Goal: Task Accomplishment & Management: Complete application form

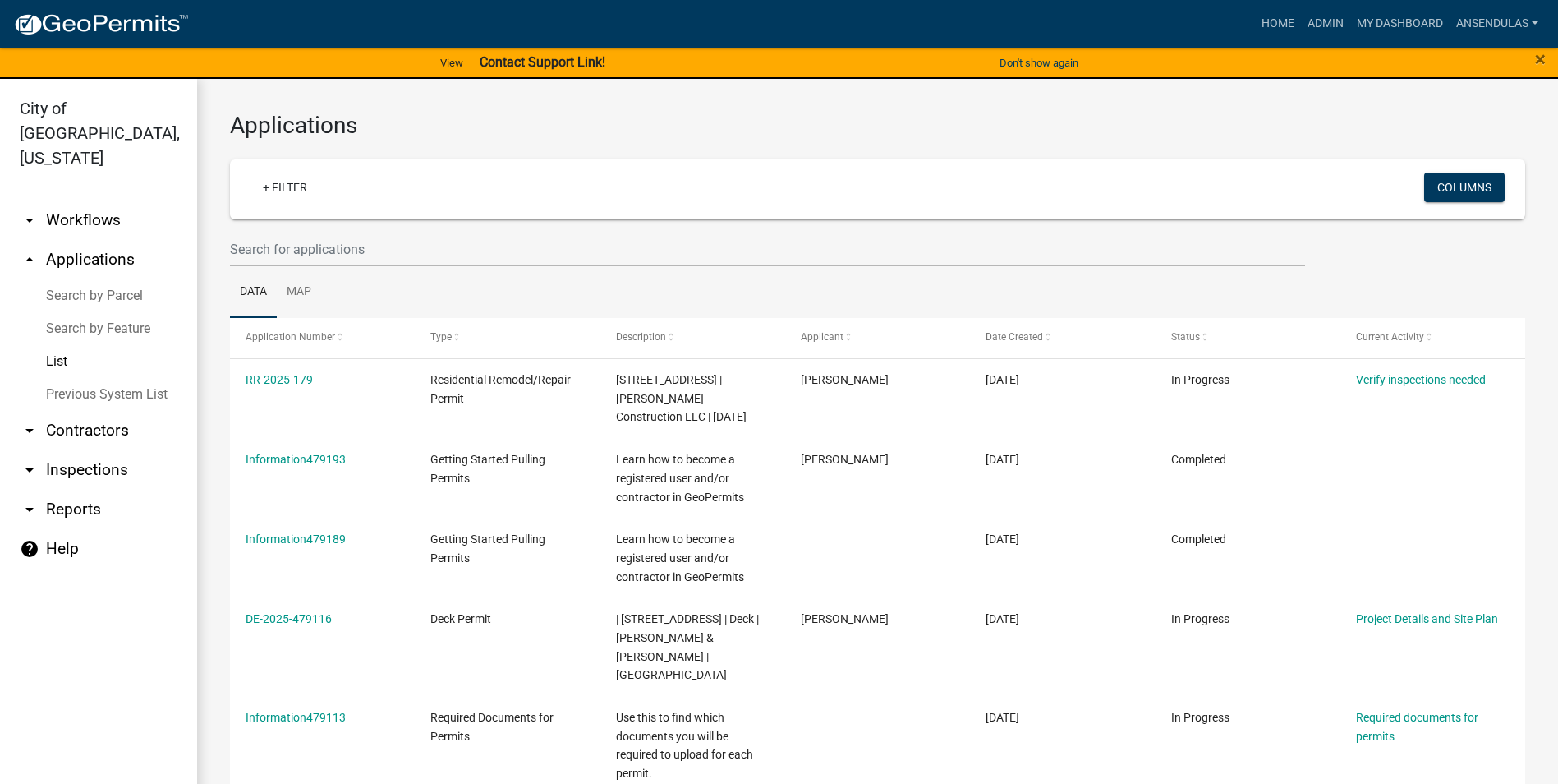
click at [53, 345] on link "List" at bounding box center [99, 361] width 197 height 33
click at [1325, 23] on link "Admin" at bounding box center [1326, 23] width 49 height 31
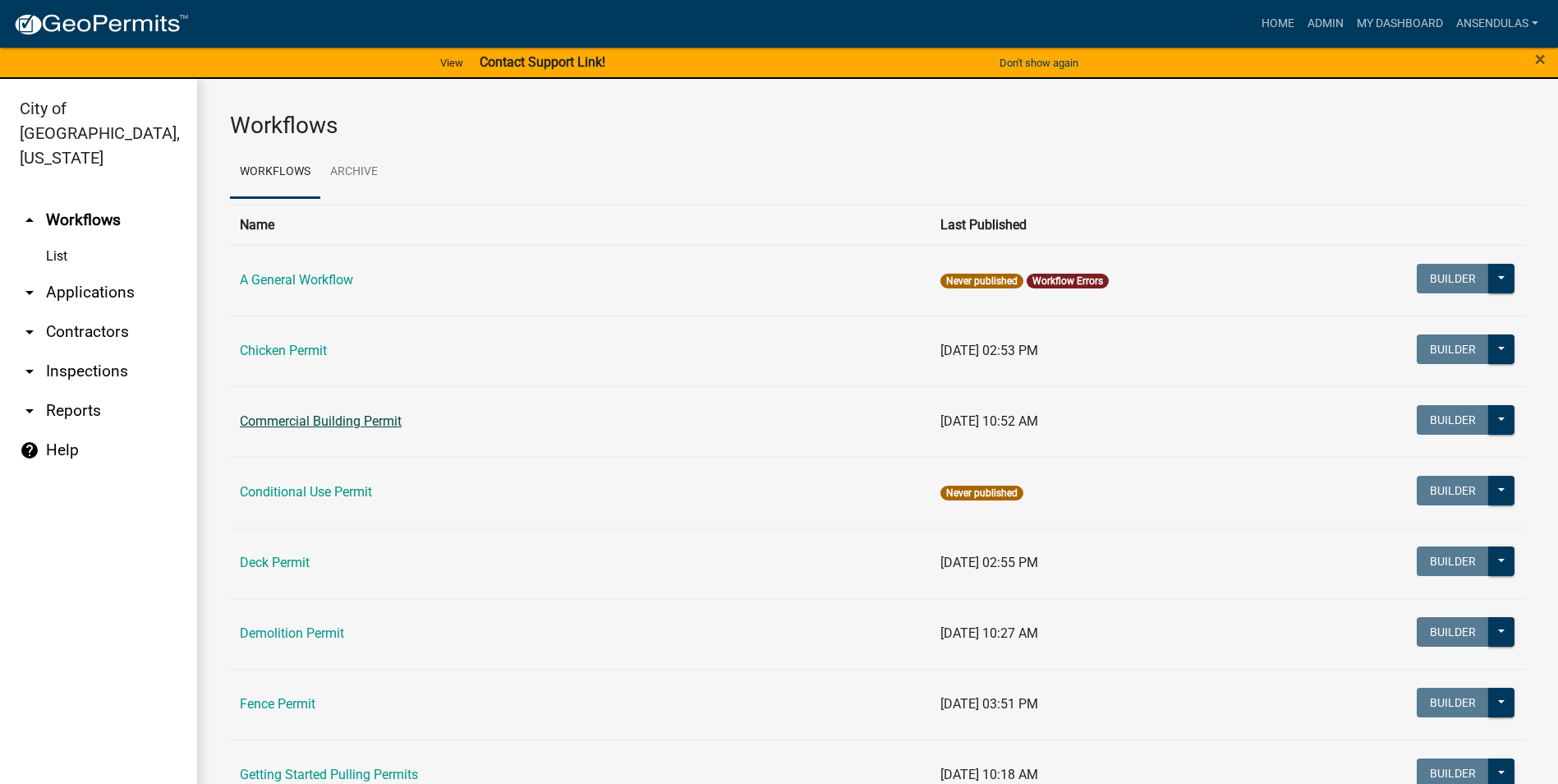
click at [376, 417] on link "Commercial Building Permit" at bounding box center [321, 420] width 162 height 16
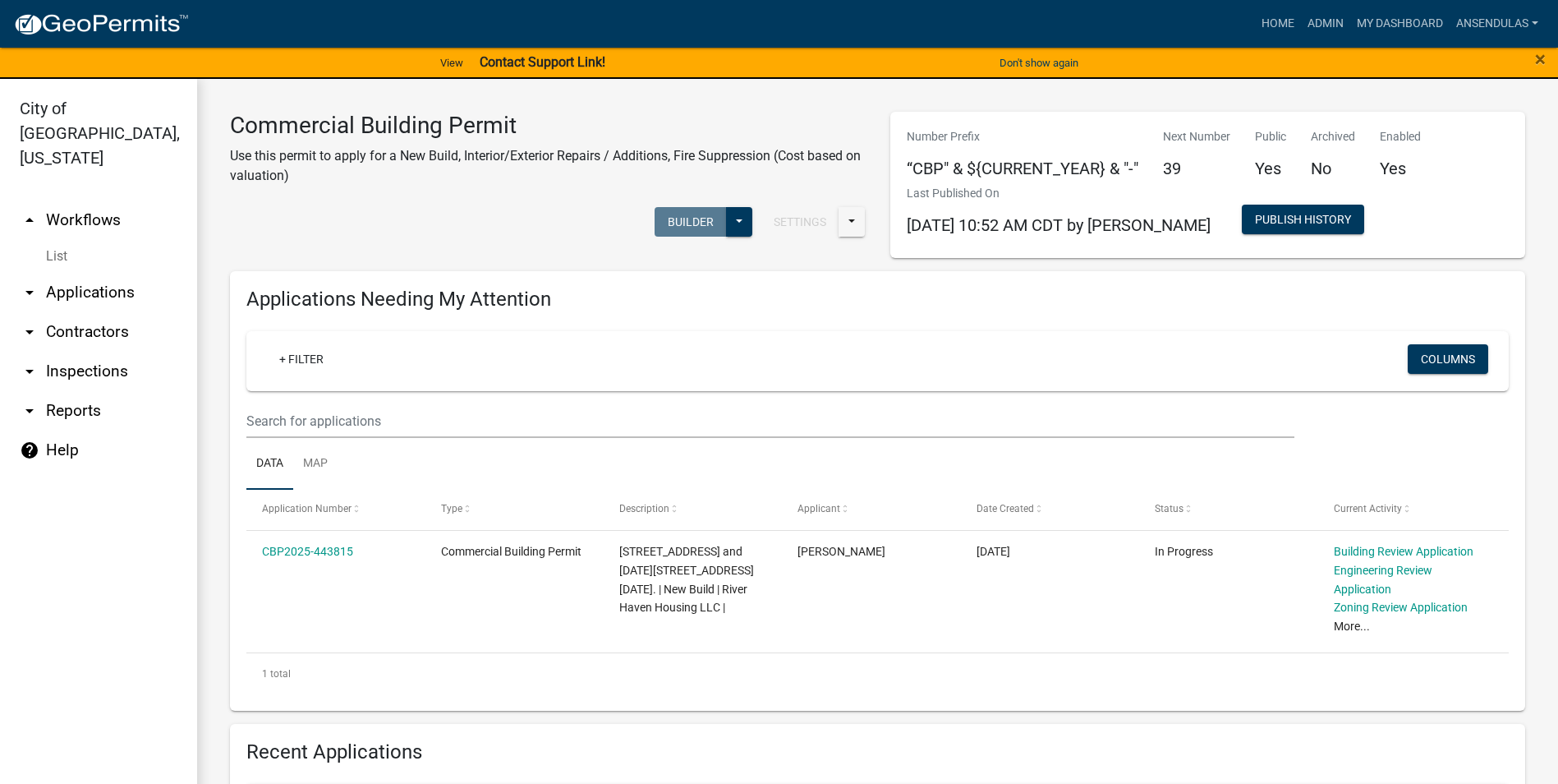
click at [50, 275] on link "arrow_drop_down Applications" at bounding box center [99, 292] width 197 height 39
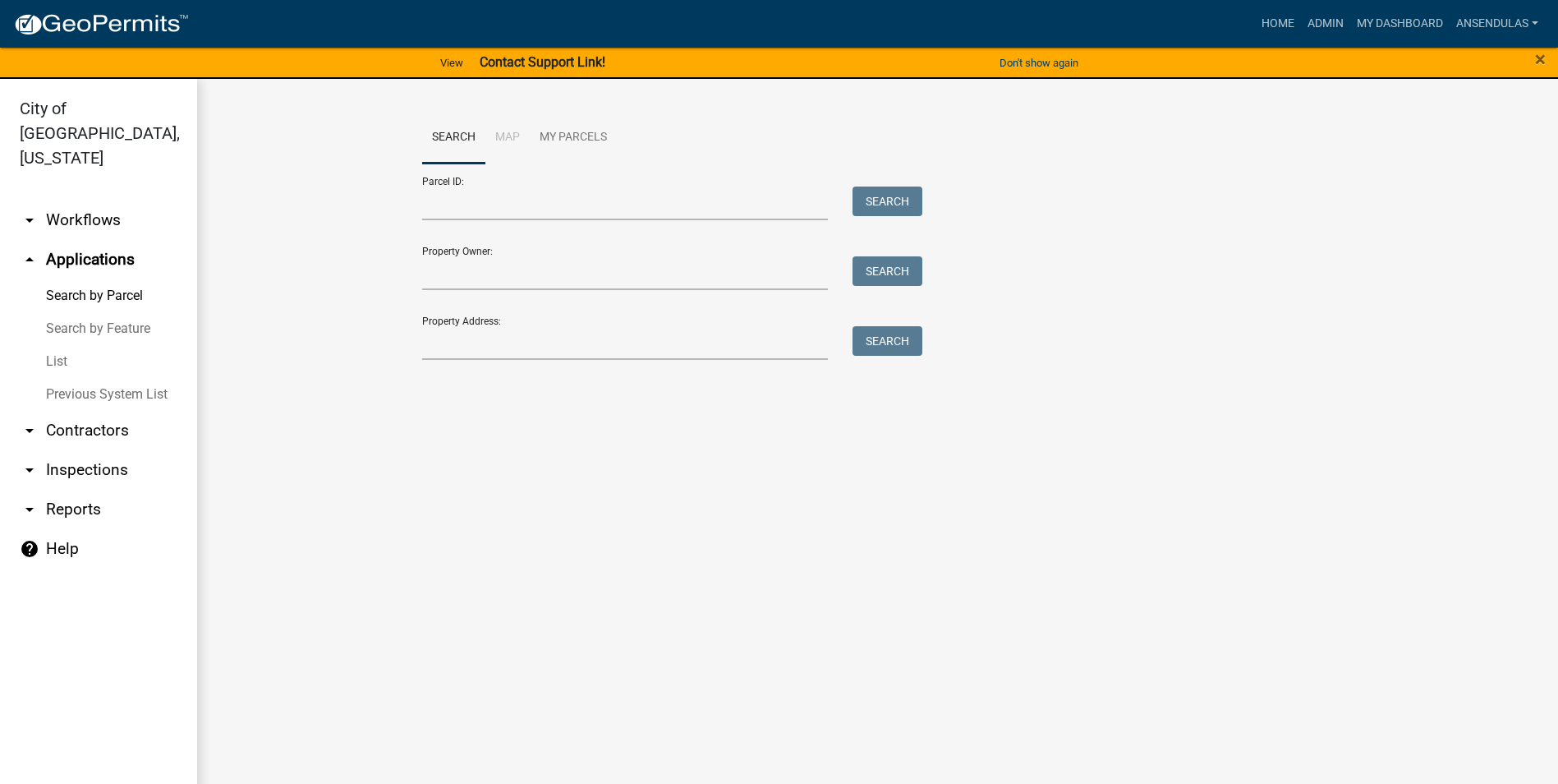
click at [63, 345] on link "List" at bounding box center [99, 361] width 197 height 33
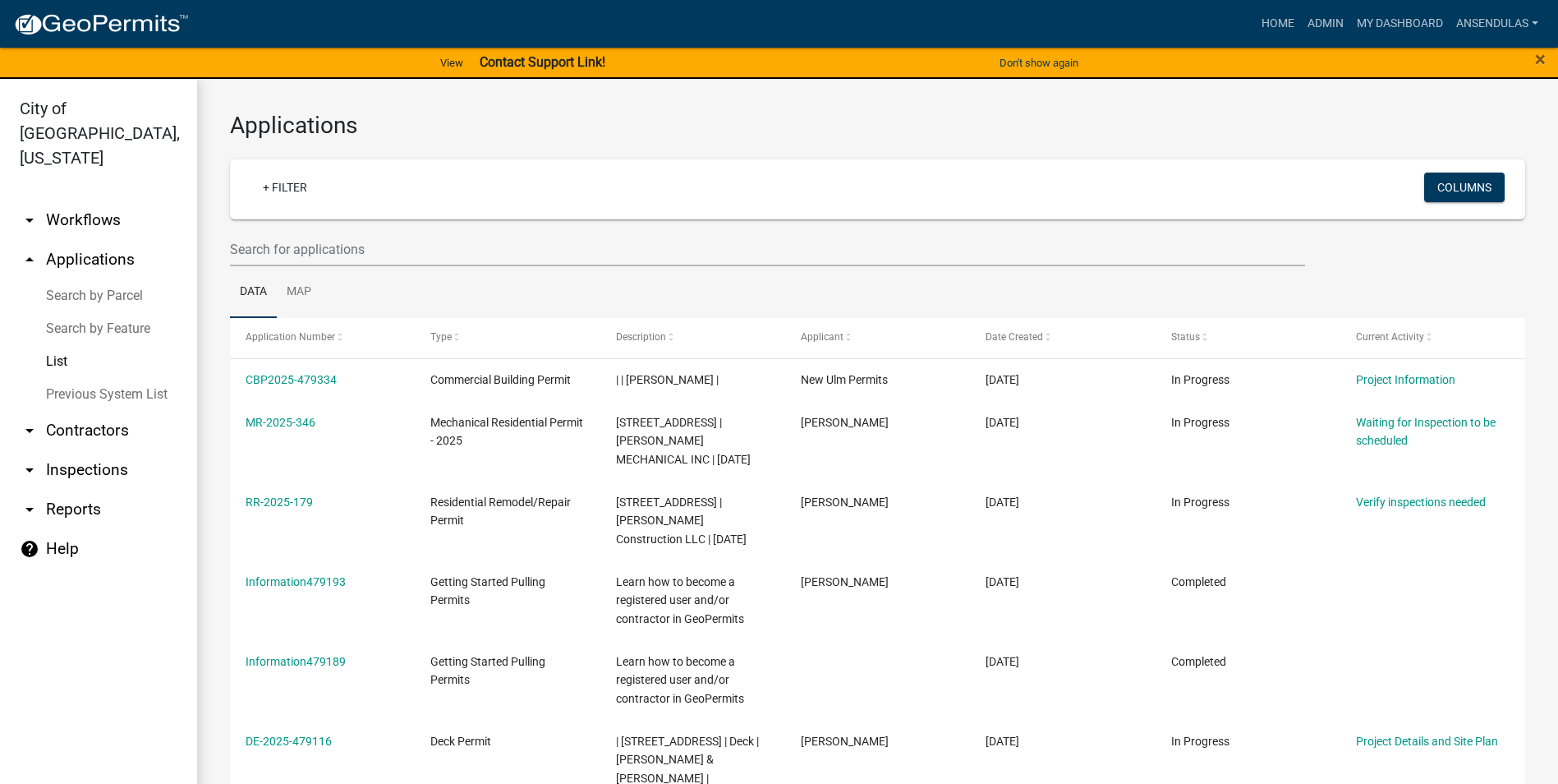
click at [78, 201] on link "arrow_drop_down Workflows" at bounding box center [99, 220] width 197 height 39
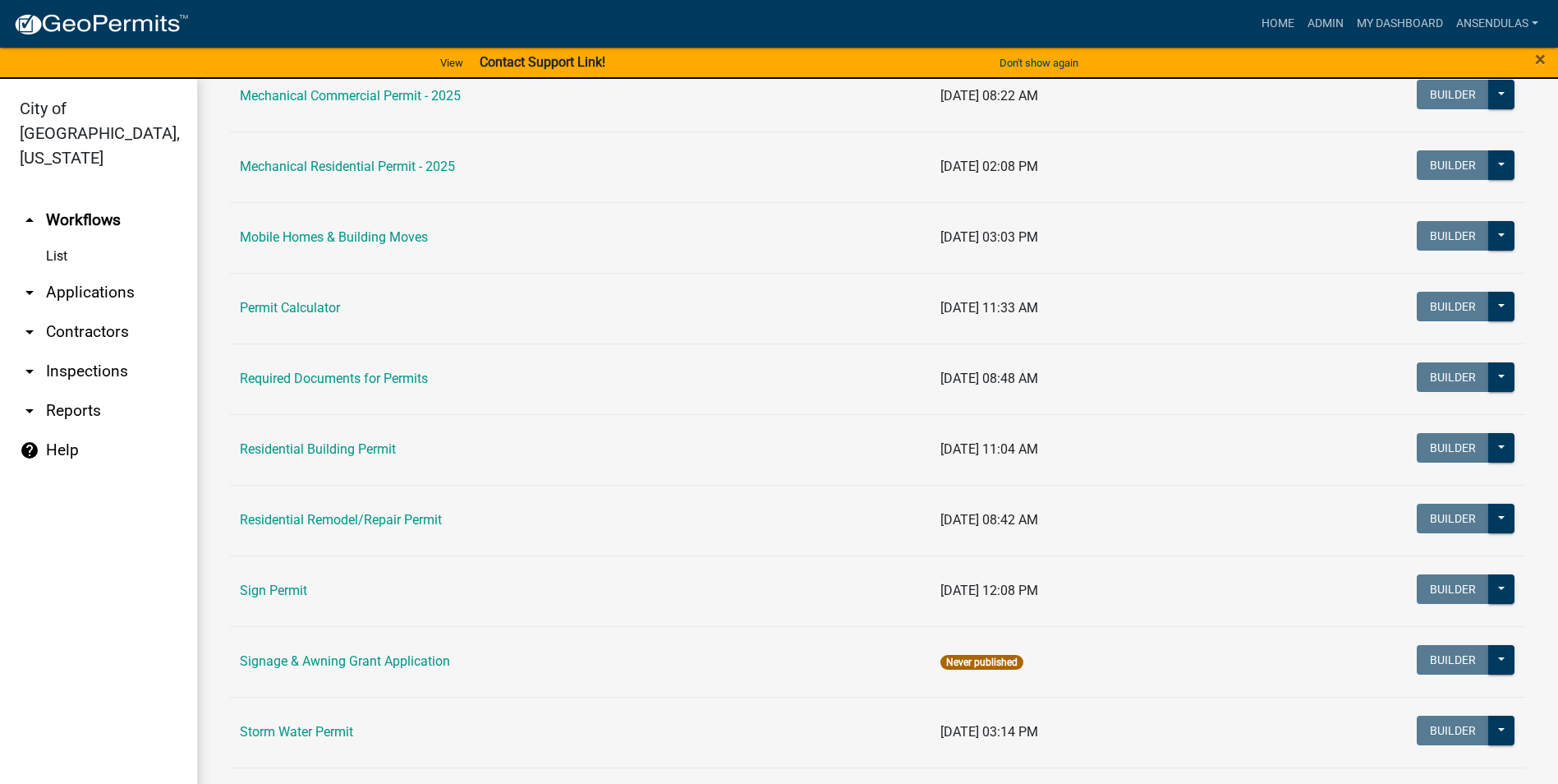
scroll to position [985, 0]
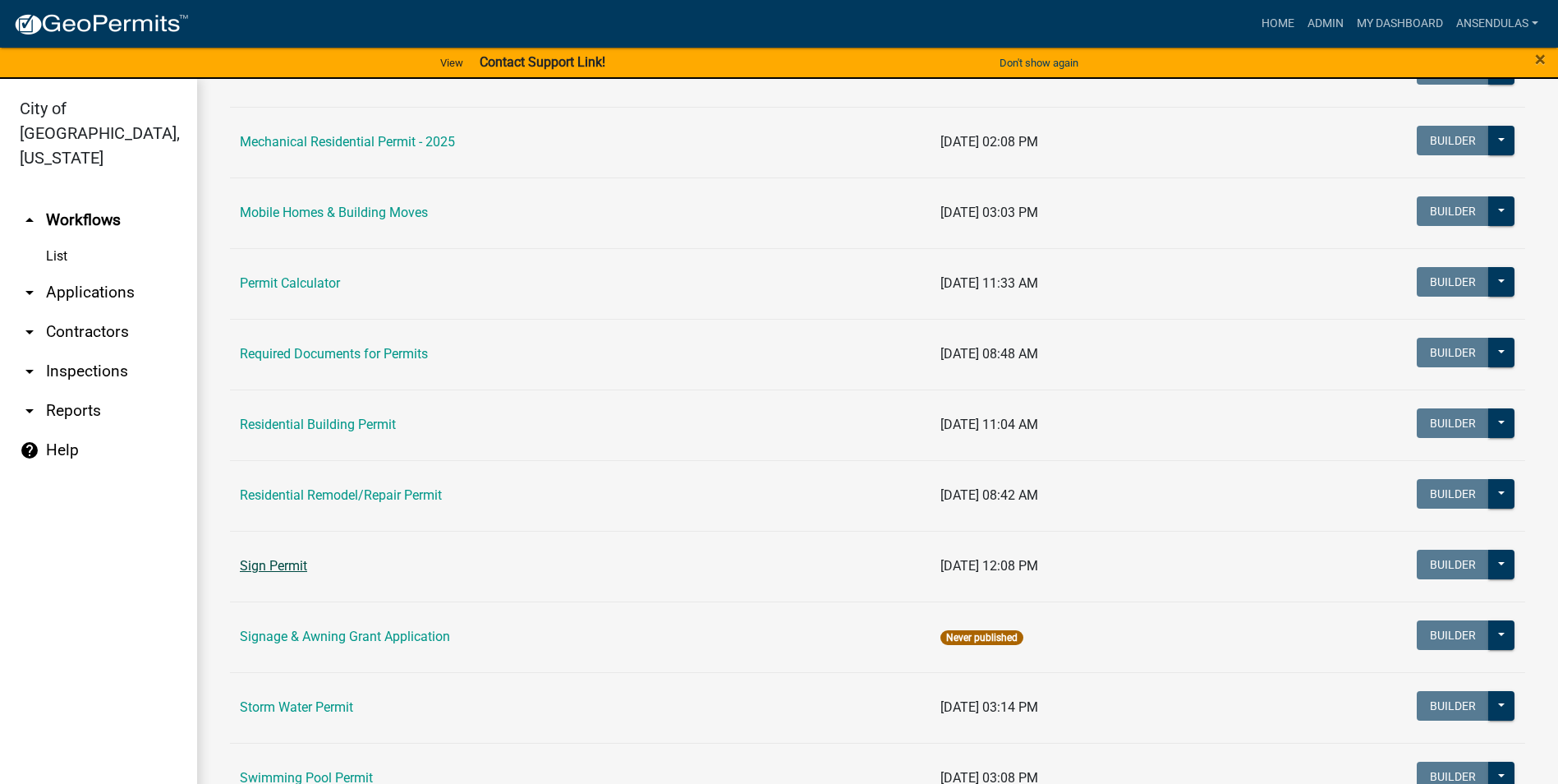
drag, startPoint x: 261, startPoint y: 551, endPoint x: 263, endPoint y: 566, distance: 15.1
click at [262, 552] on td "Sign Permit" at bounding box center [580, 566] width 700 height 71
click at [263, 566] on link "Sign Permit" at bounding box center [273, 565] width 68 height 16
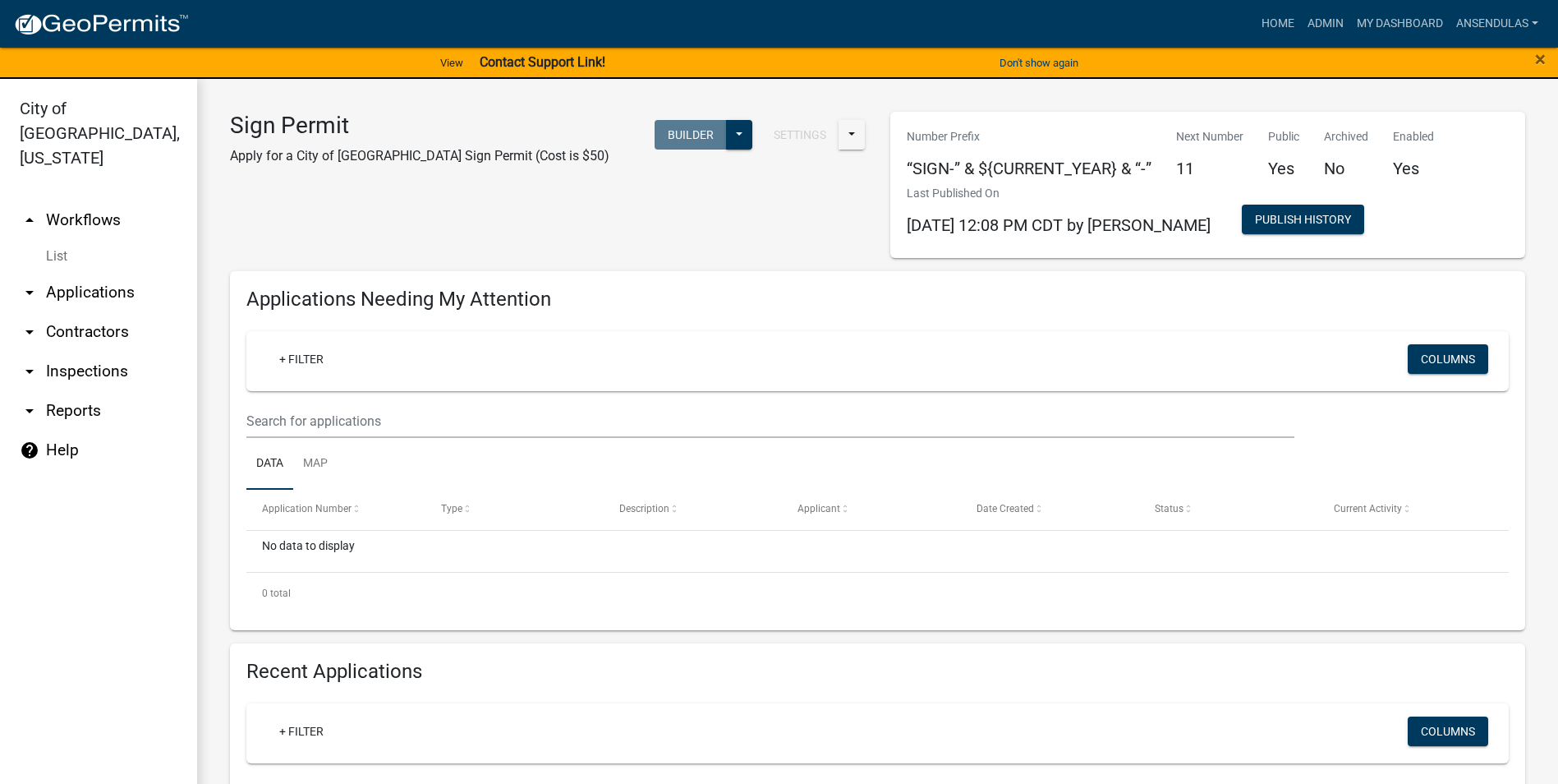
click at [74, 272] on link "arrow_drop_down Applications" at bounding box center [99, 292] width 197 height 39
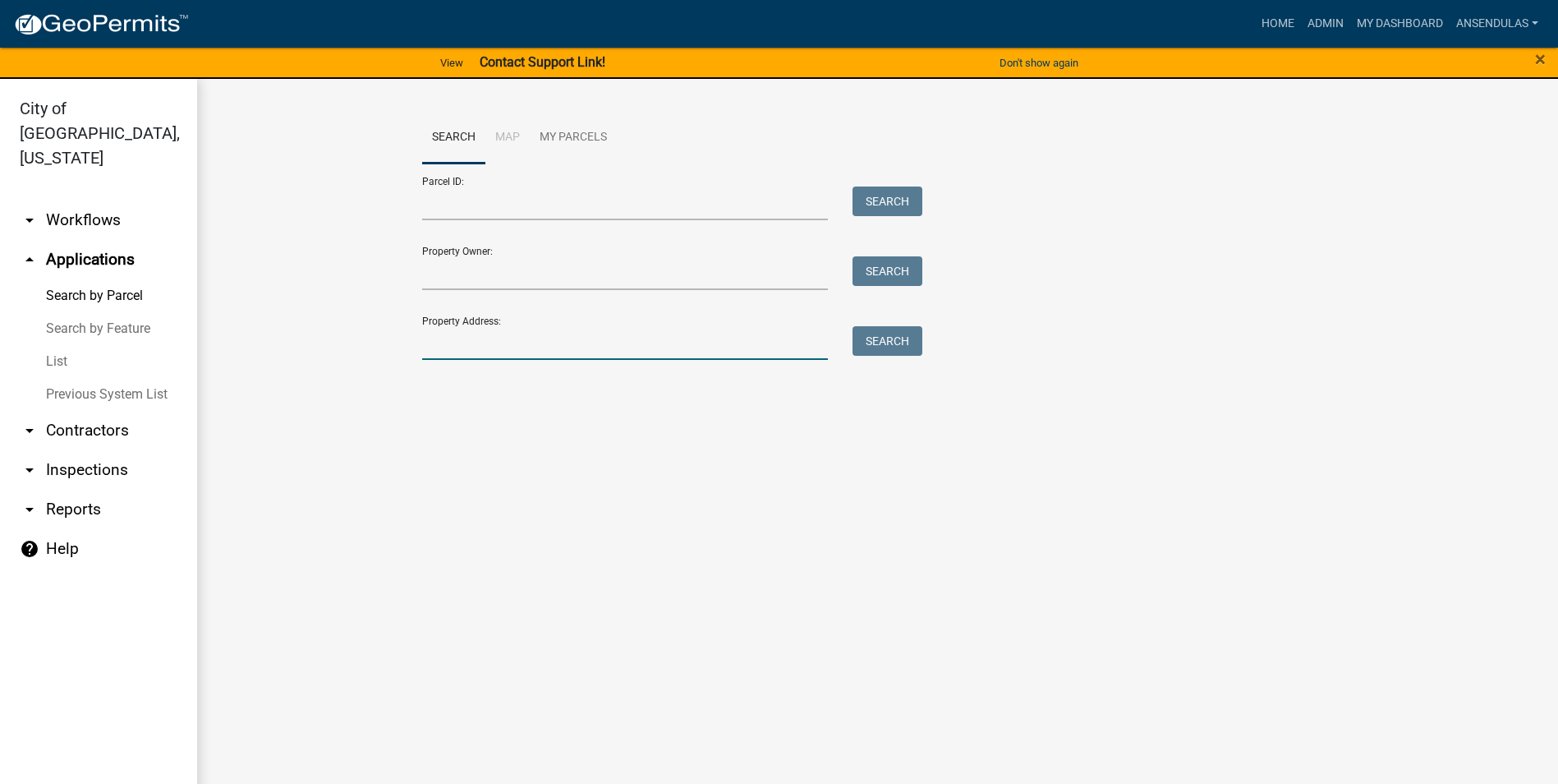
click at [473, 355] on input "Property Address:" at bounding box center [625, 343] width 406 height 33
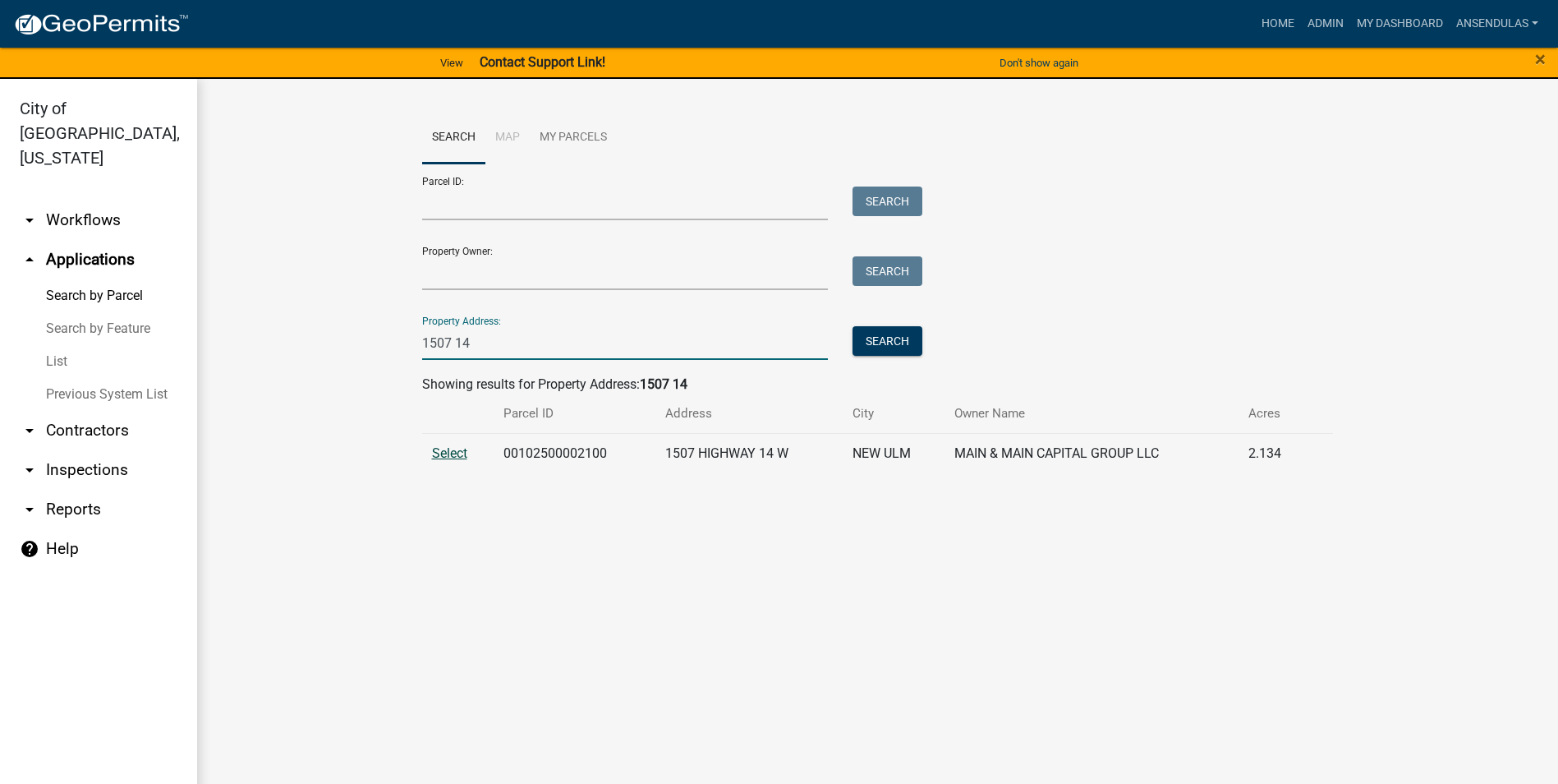
type input "1507 14"
click at [445, 453] on span "Select" at bounding box center [450, 453] width 35 height 16
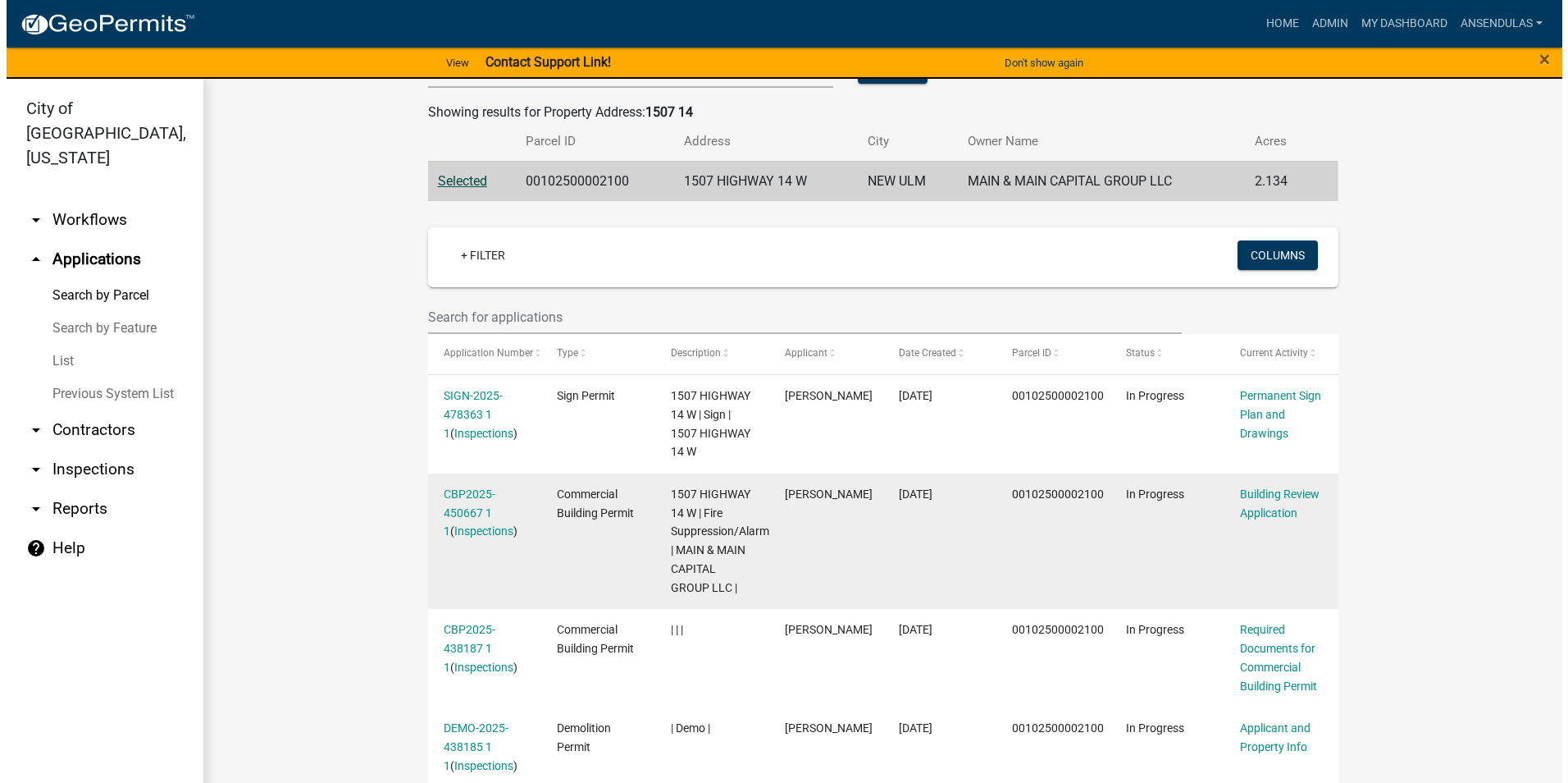
scroll to position [328, 0]
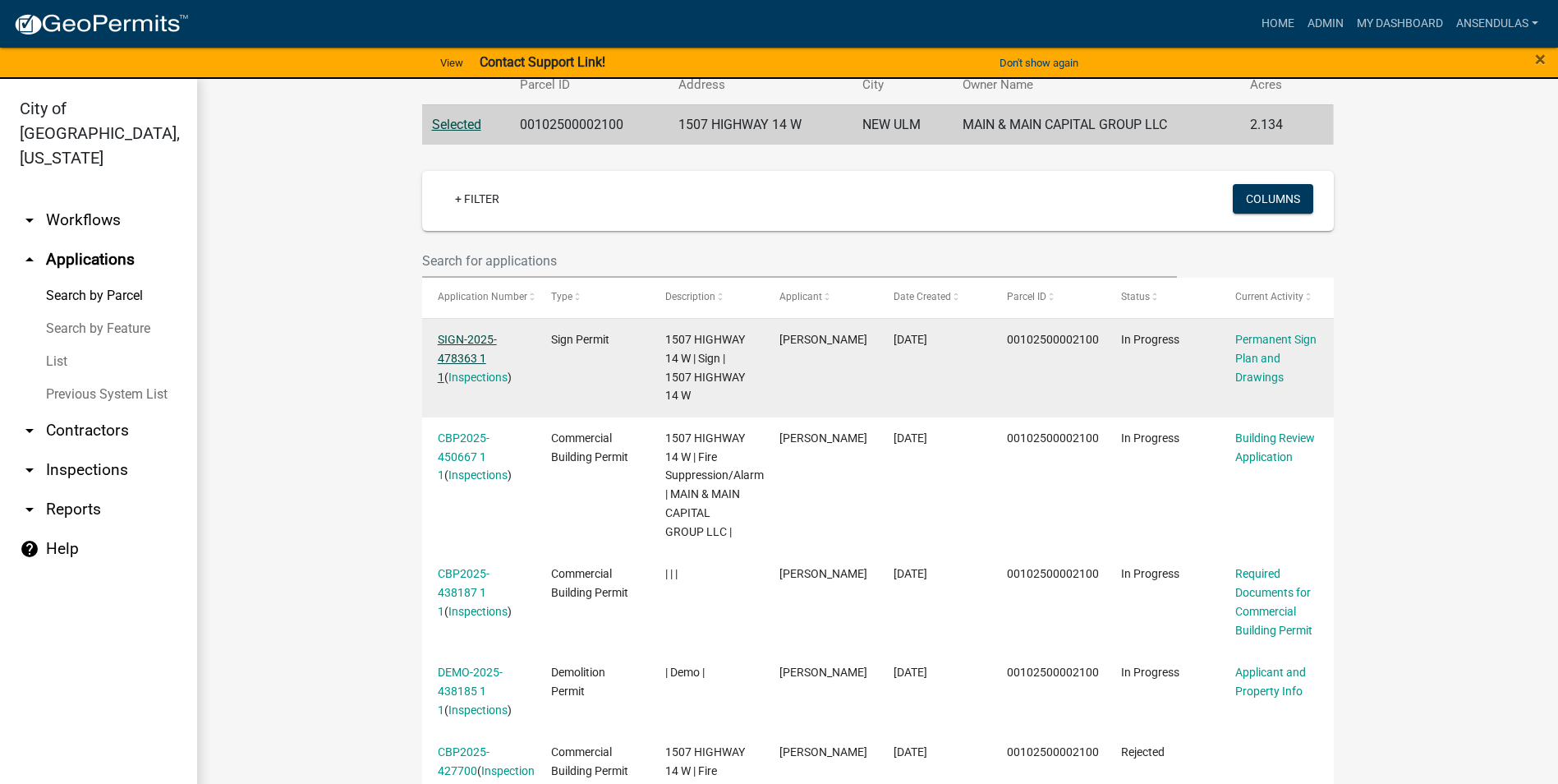
click at [471, 340] on link "SIGN-2025-478363 1 1" at bounding box center [467, 358] width 59 height 51
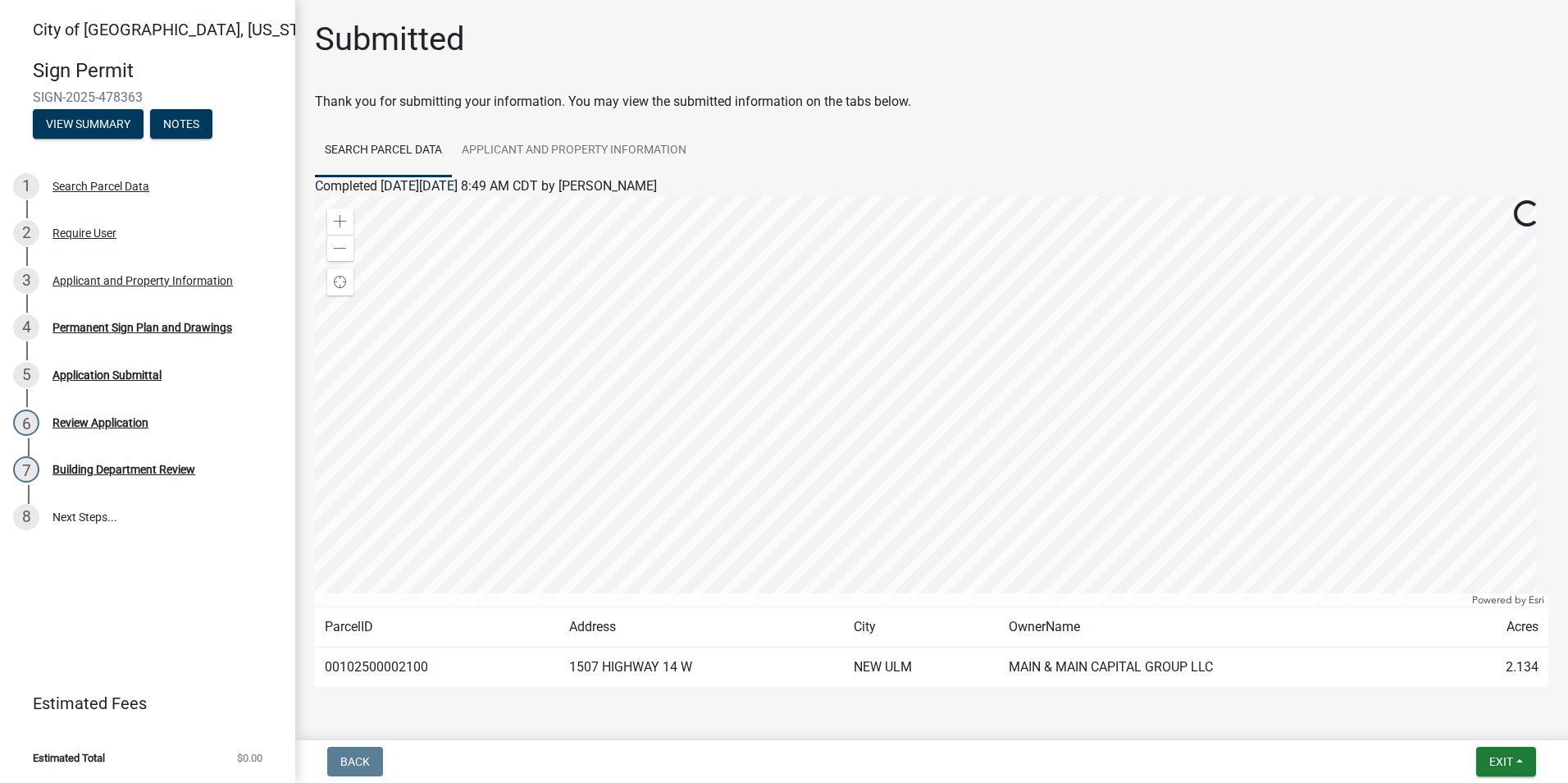
scroll to position [50, 0]
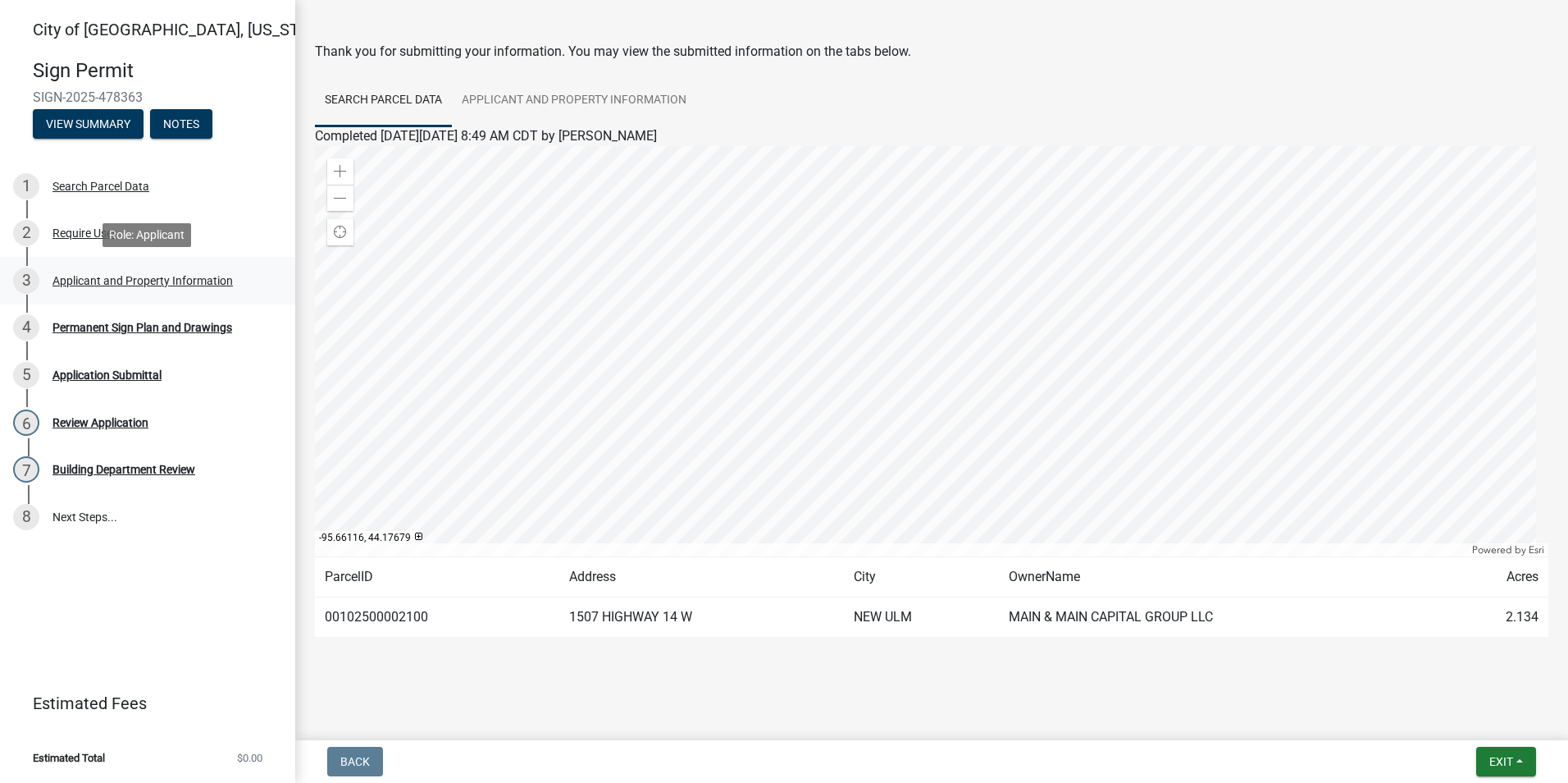
click at [99, 280] on div "Applicant and Property Information" at bounding box center [143, 280] width 180 height 12
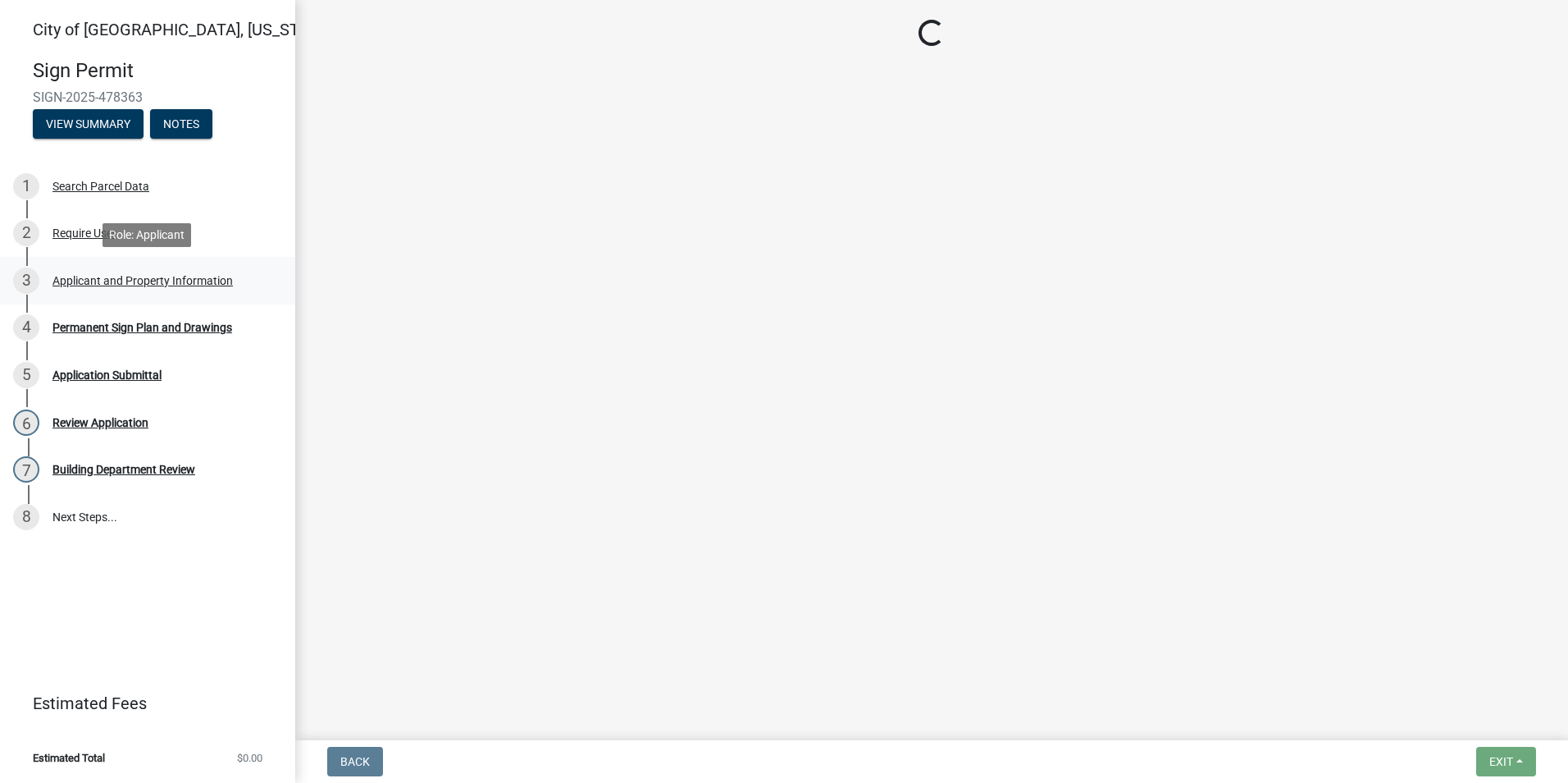
scroll to position [0, 0]
select select "1b0a4f51-4675-4ce5-b6e6-78f203fad463"
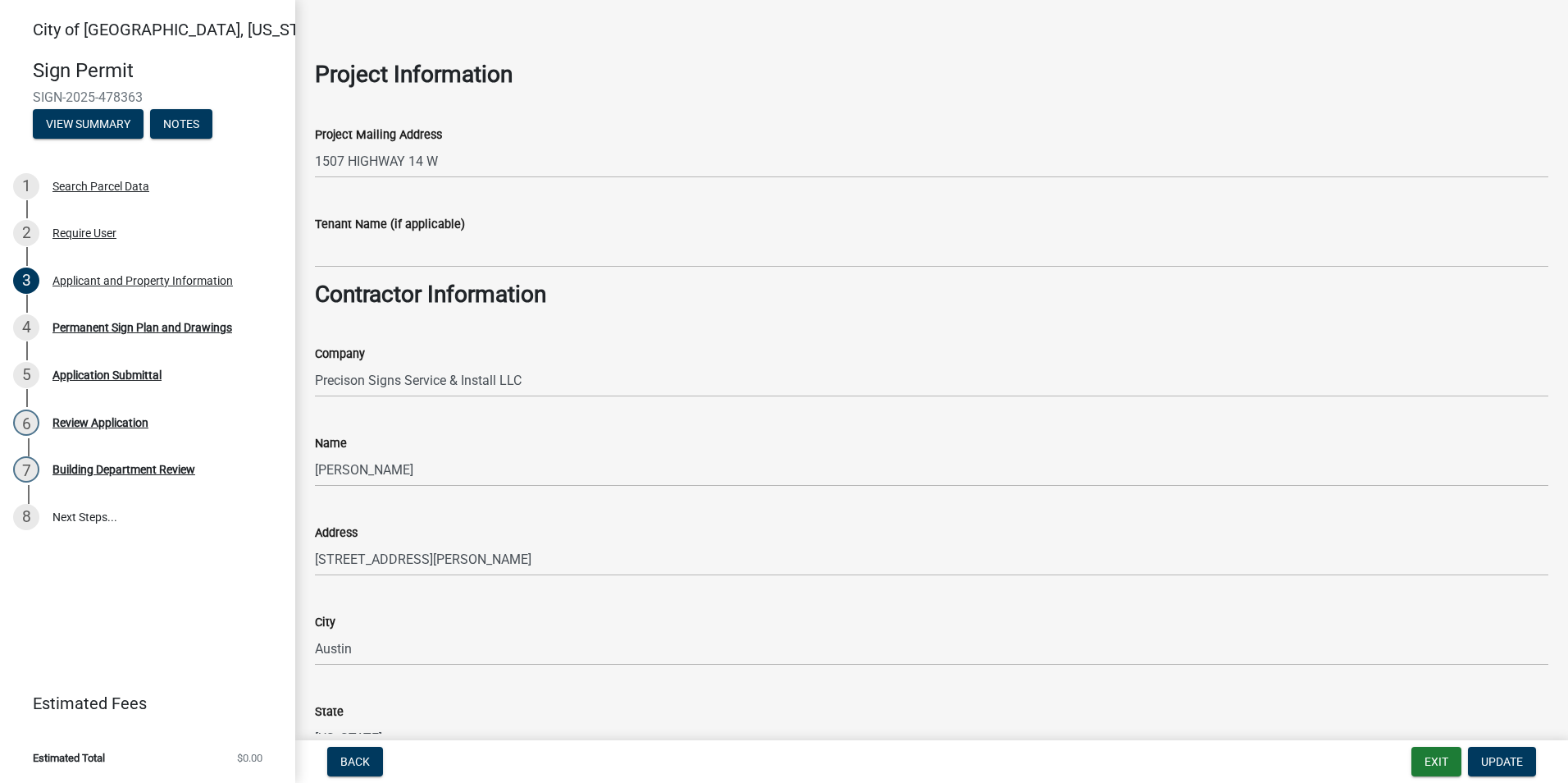
scroll to position [1574, 0]
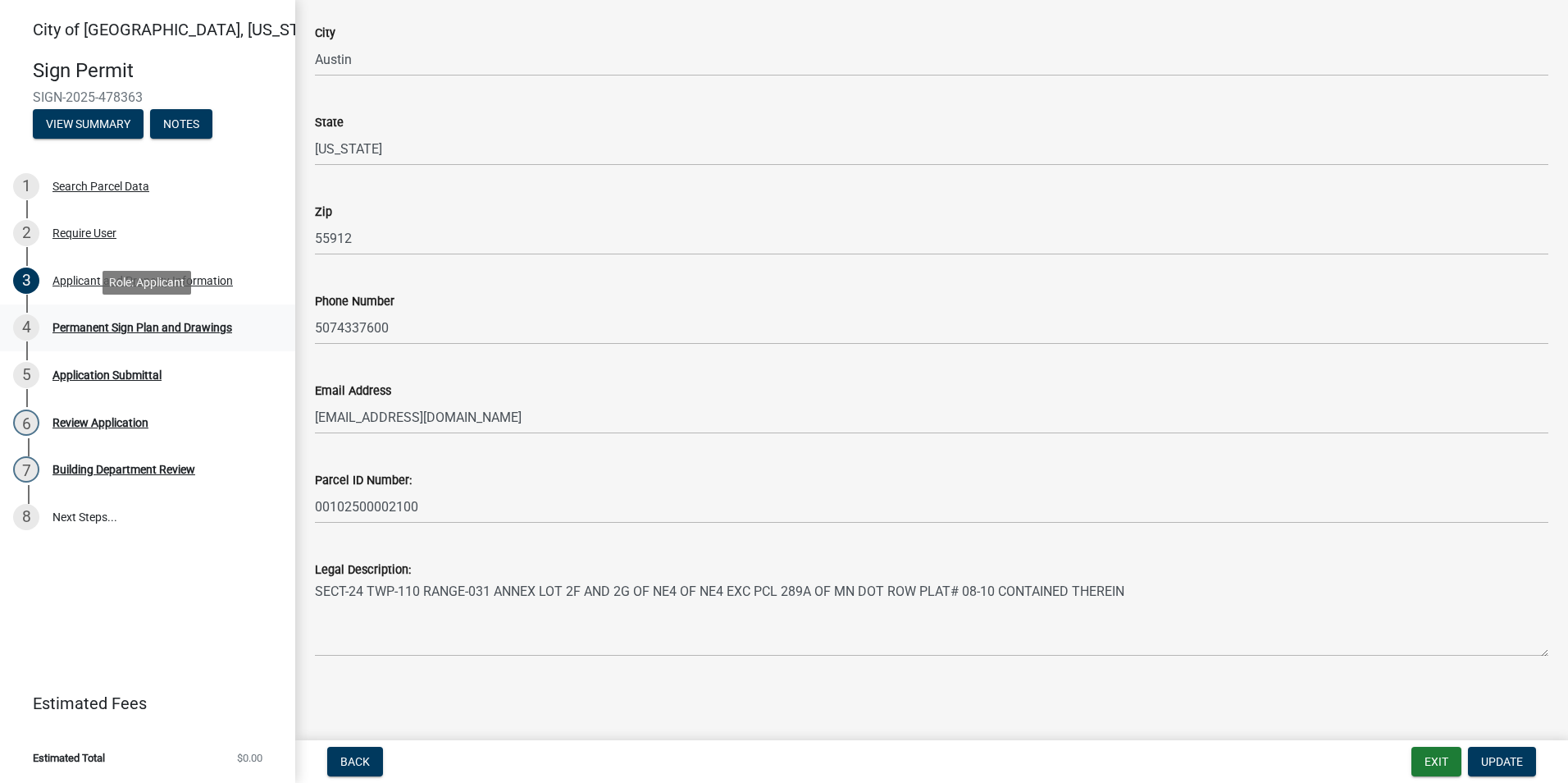
click at [106, 327] on div "Permanent Sign Plan and Drawings" at bounding box center [142, 327] width 179 height 12
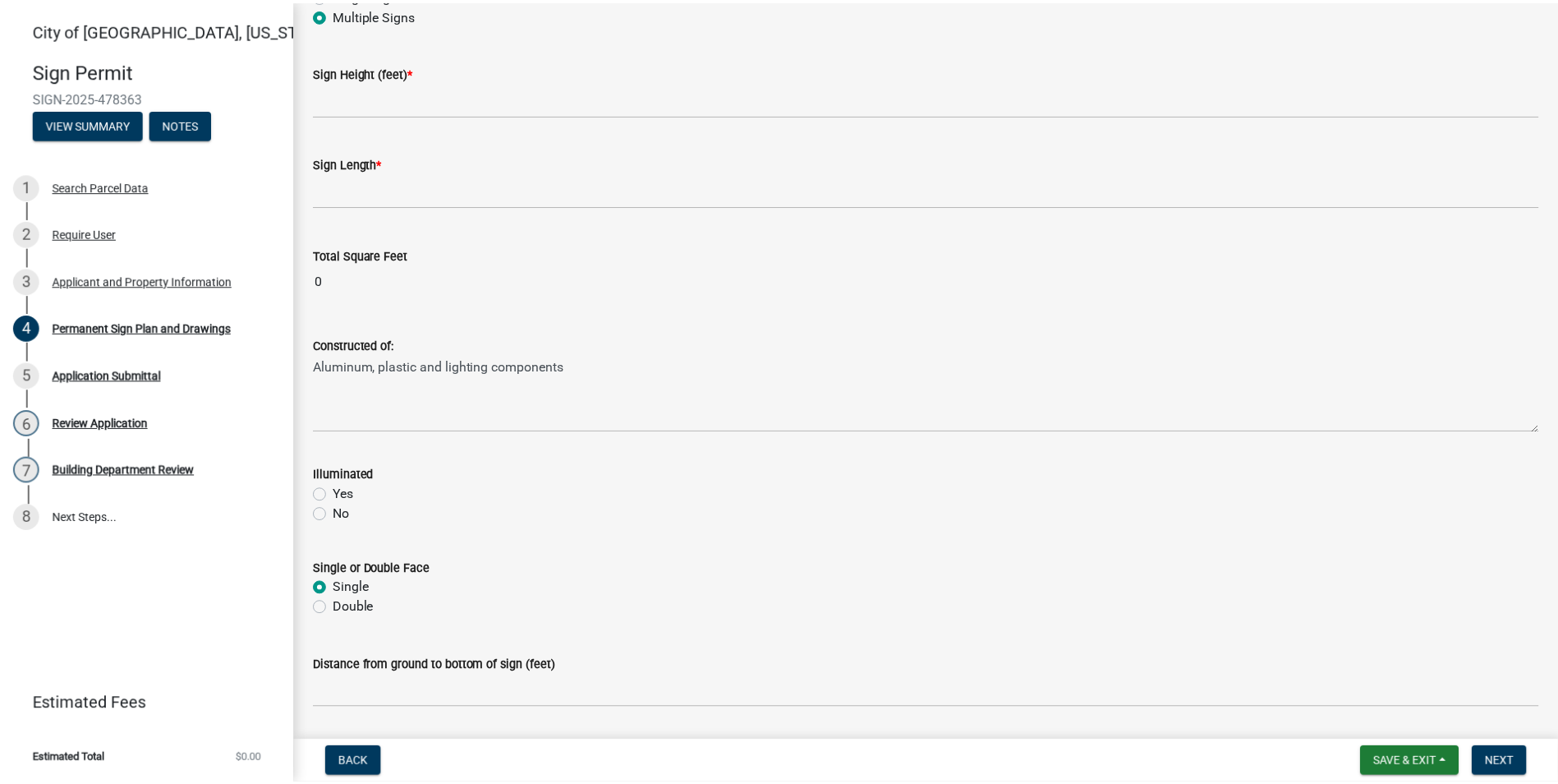
scroll to position [0, 0]
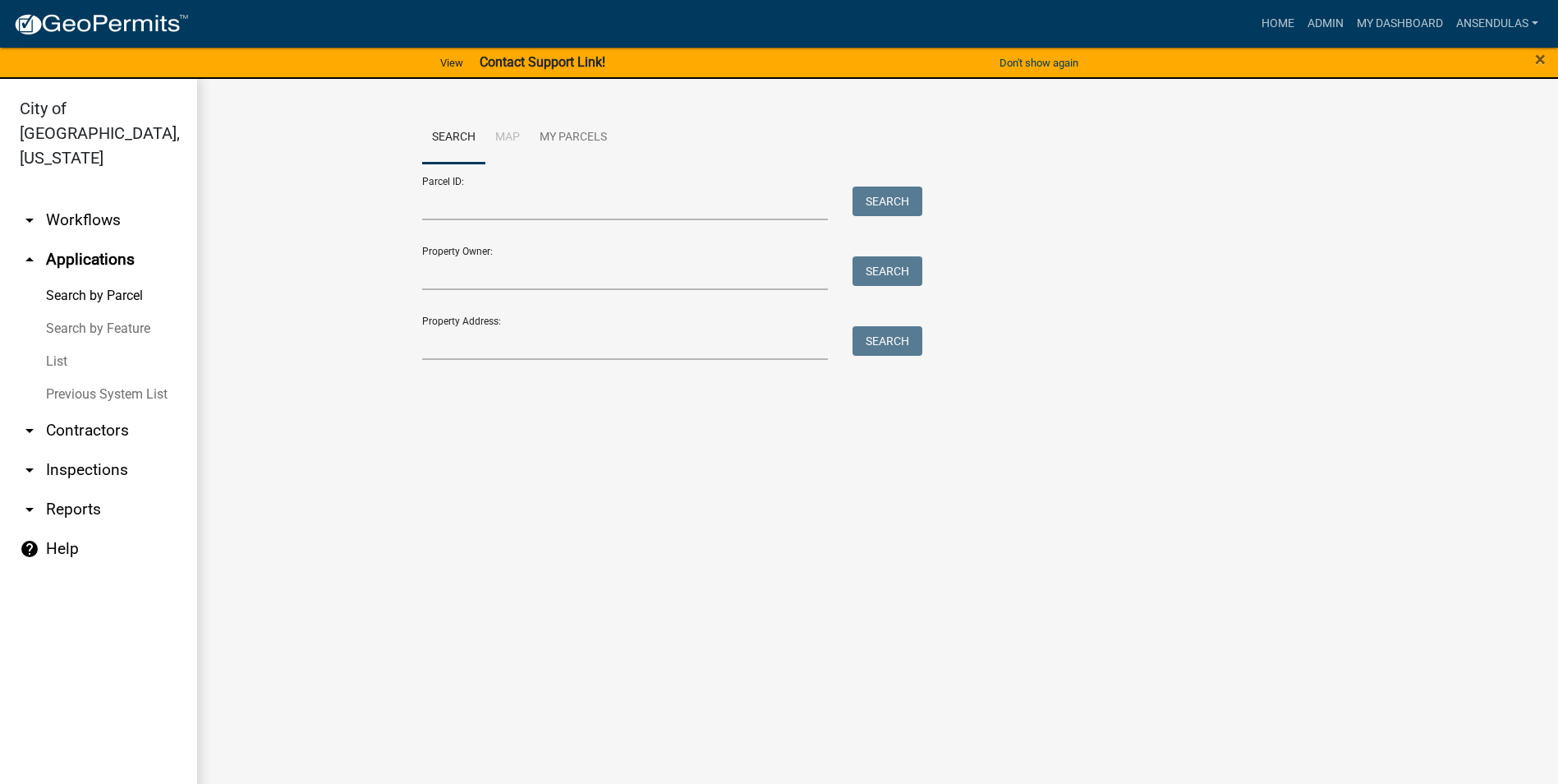
click at [73, 201] on link "arrow_drop_down Workflows" at bounding box center [99, 220] width 197 height 39
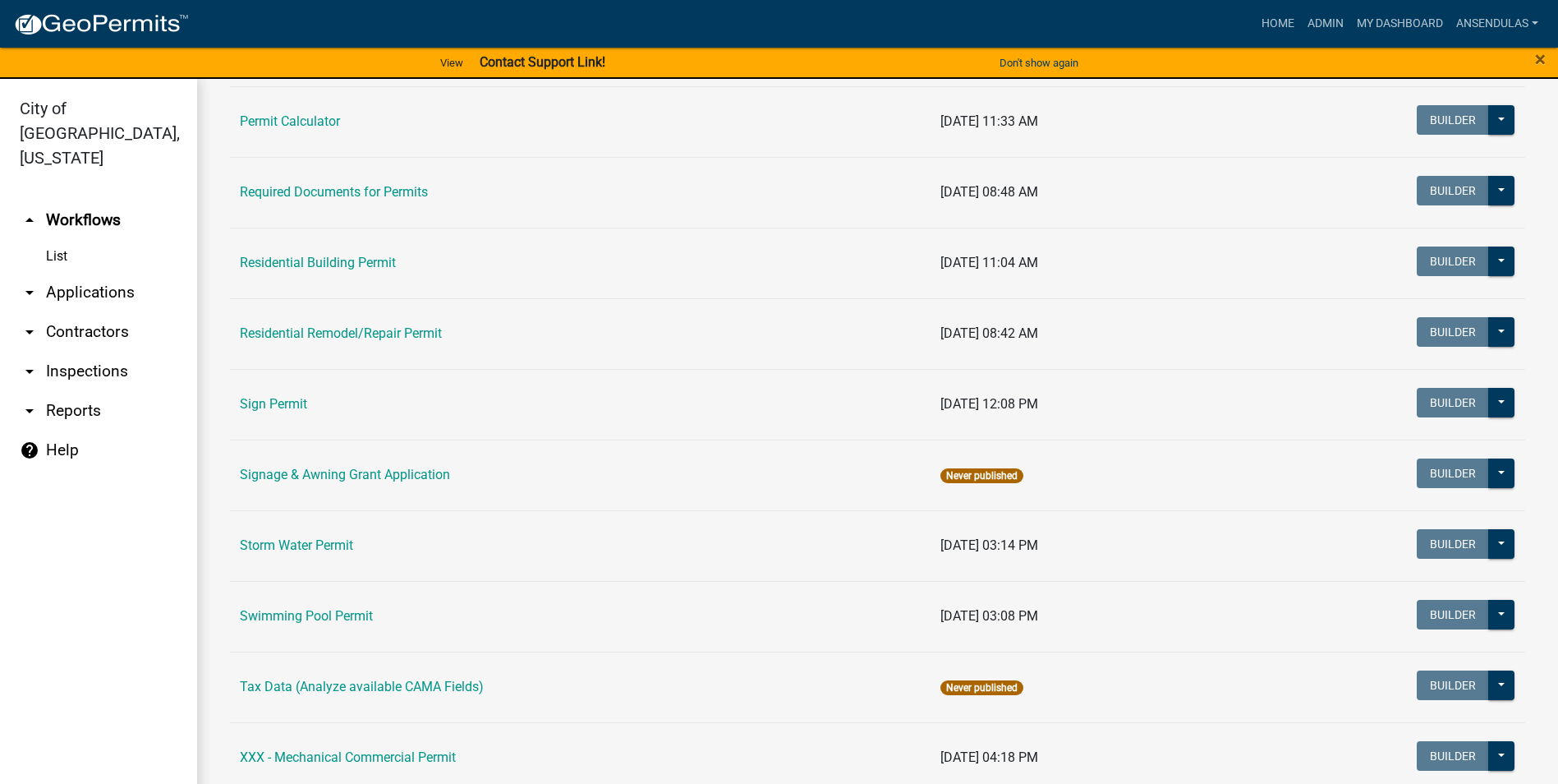
scroll to position [1150, 0]
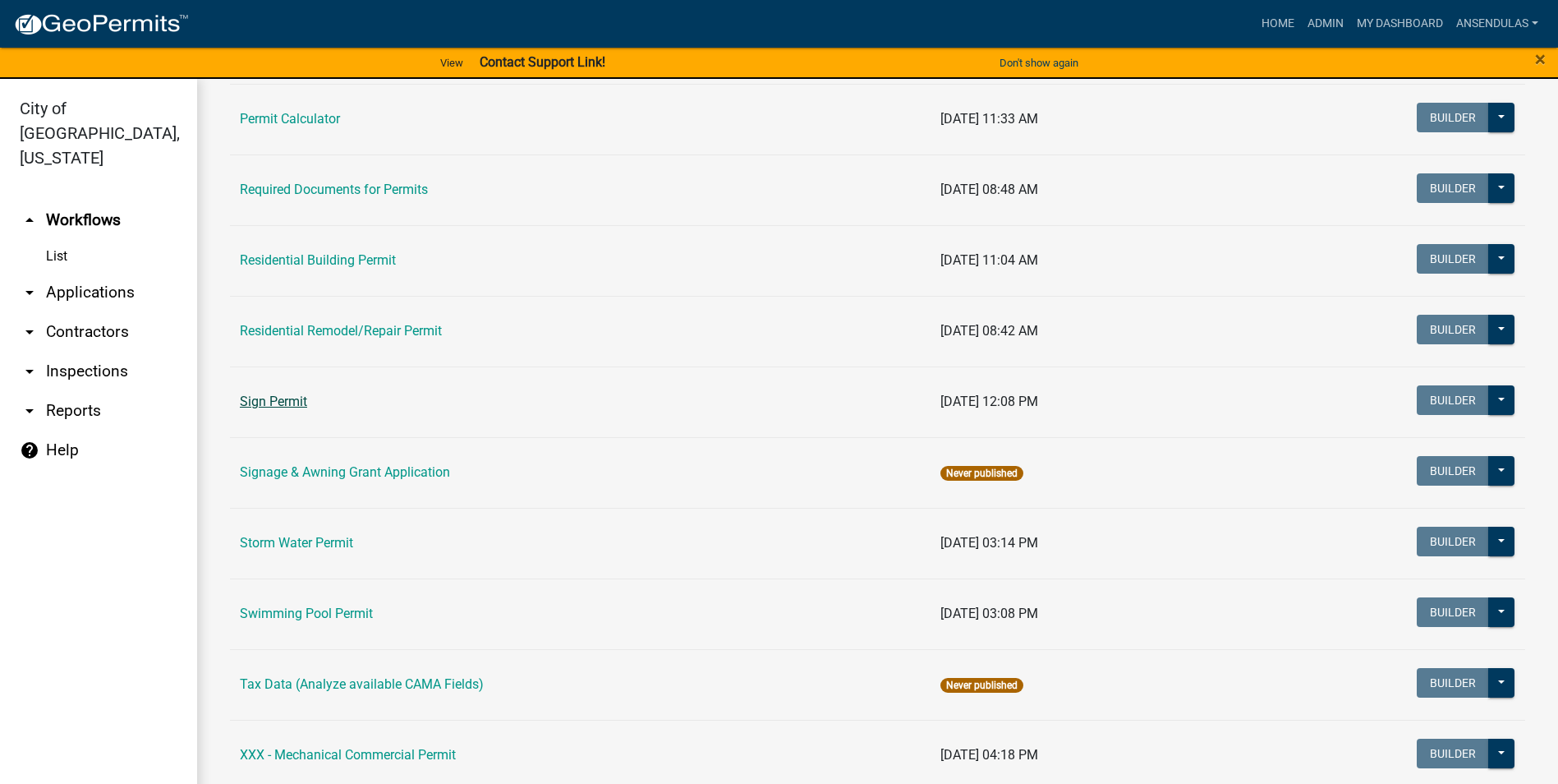
click at [271, 400] on link "Sign Permit" at bounding box center [273, 401] width 68 height 16
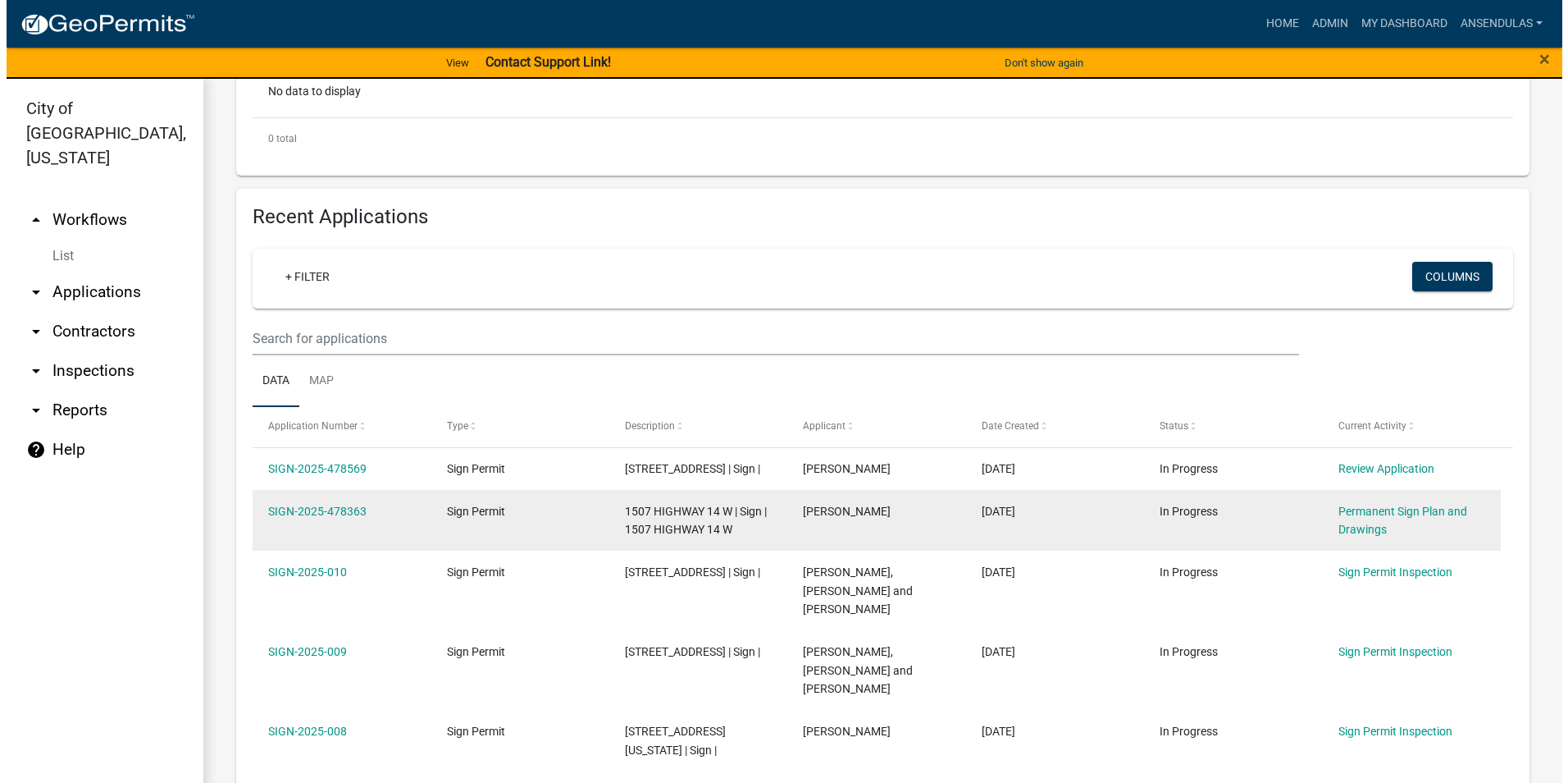
scroll to position [493, 0]
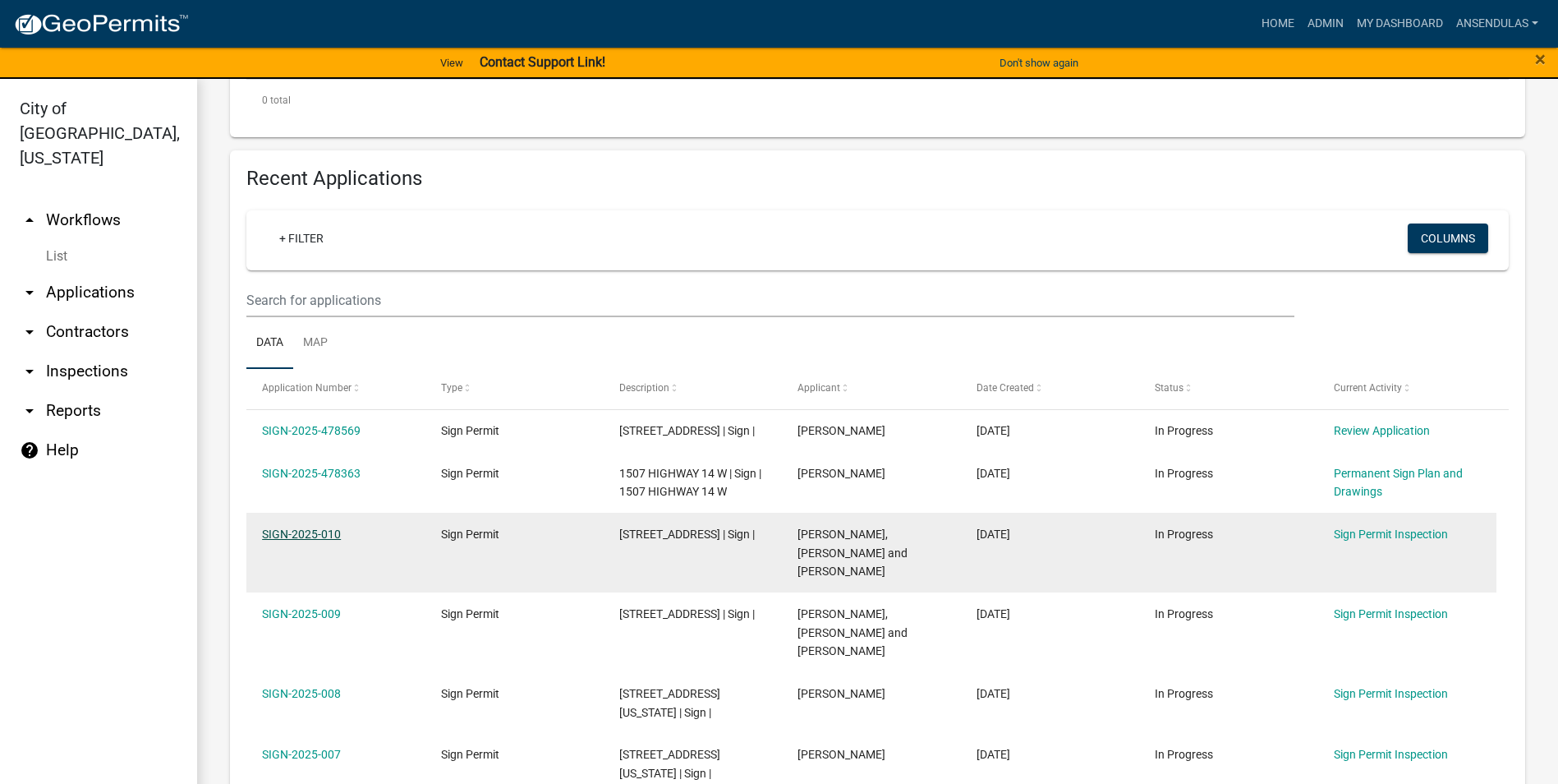
click at [297, 541] on link "SIGN-2025-010" at bounding box center [302, 534] width 79 height 13
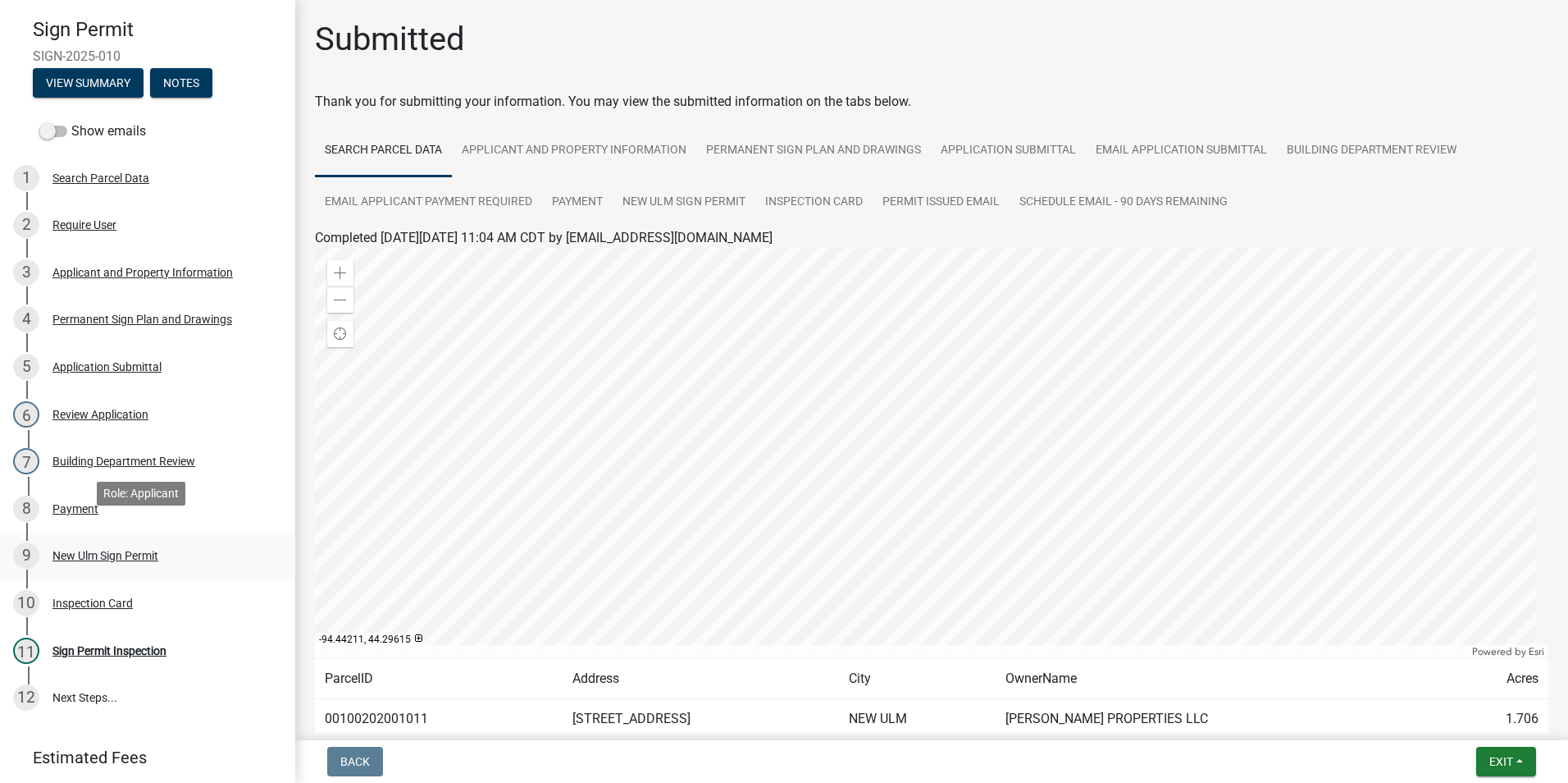
scroll to position [82, 0]
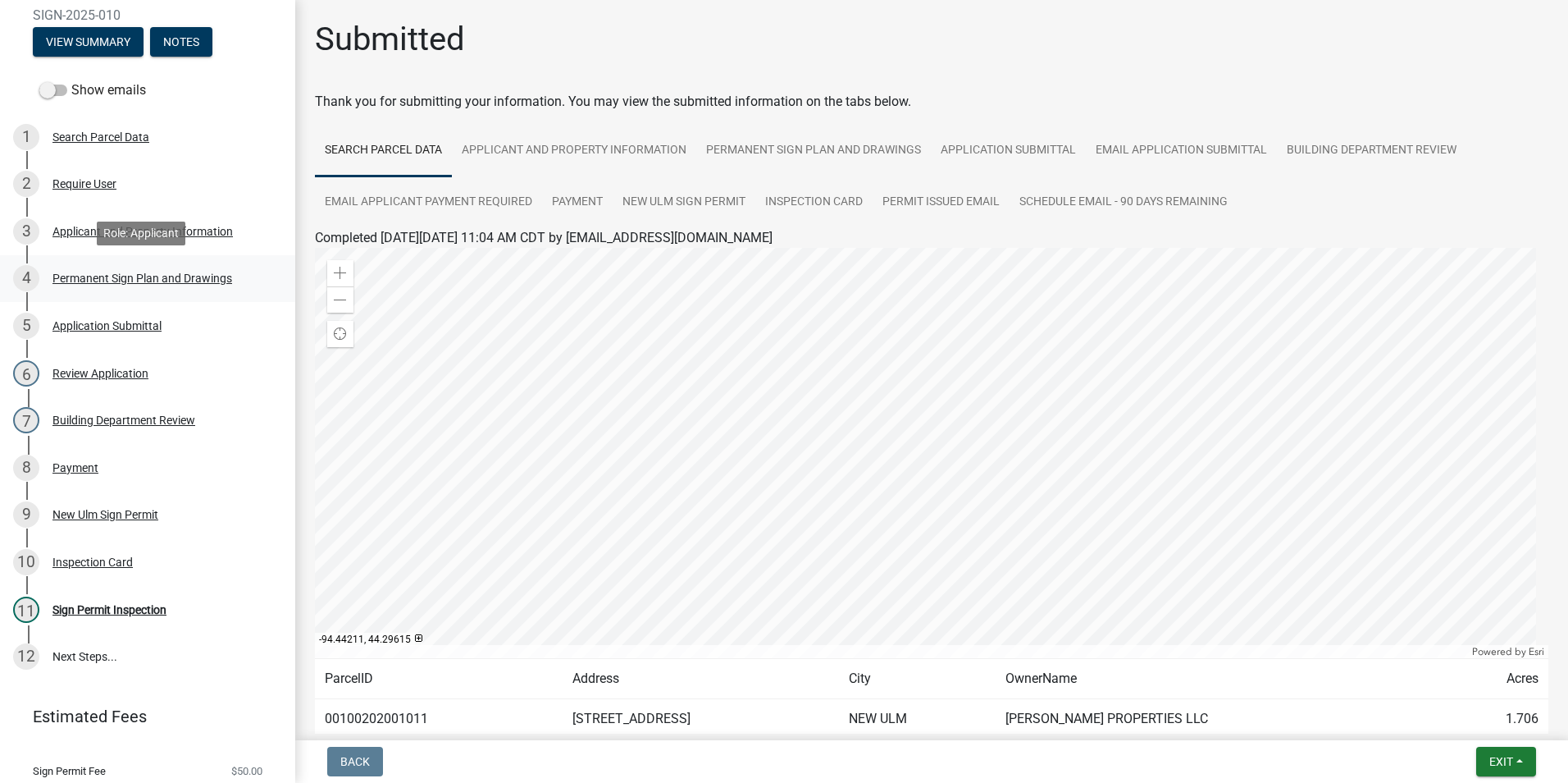
click at [116, 273] on div "Permanent Sign Plan and Drawings" at bounding box center [142, 278] width 179 height 12
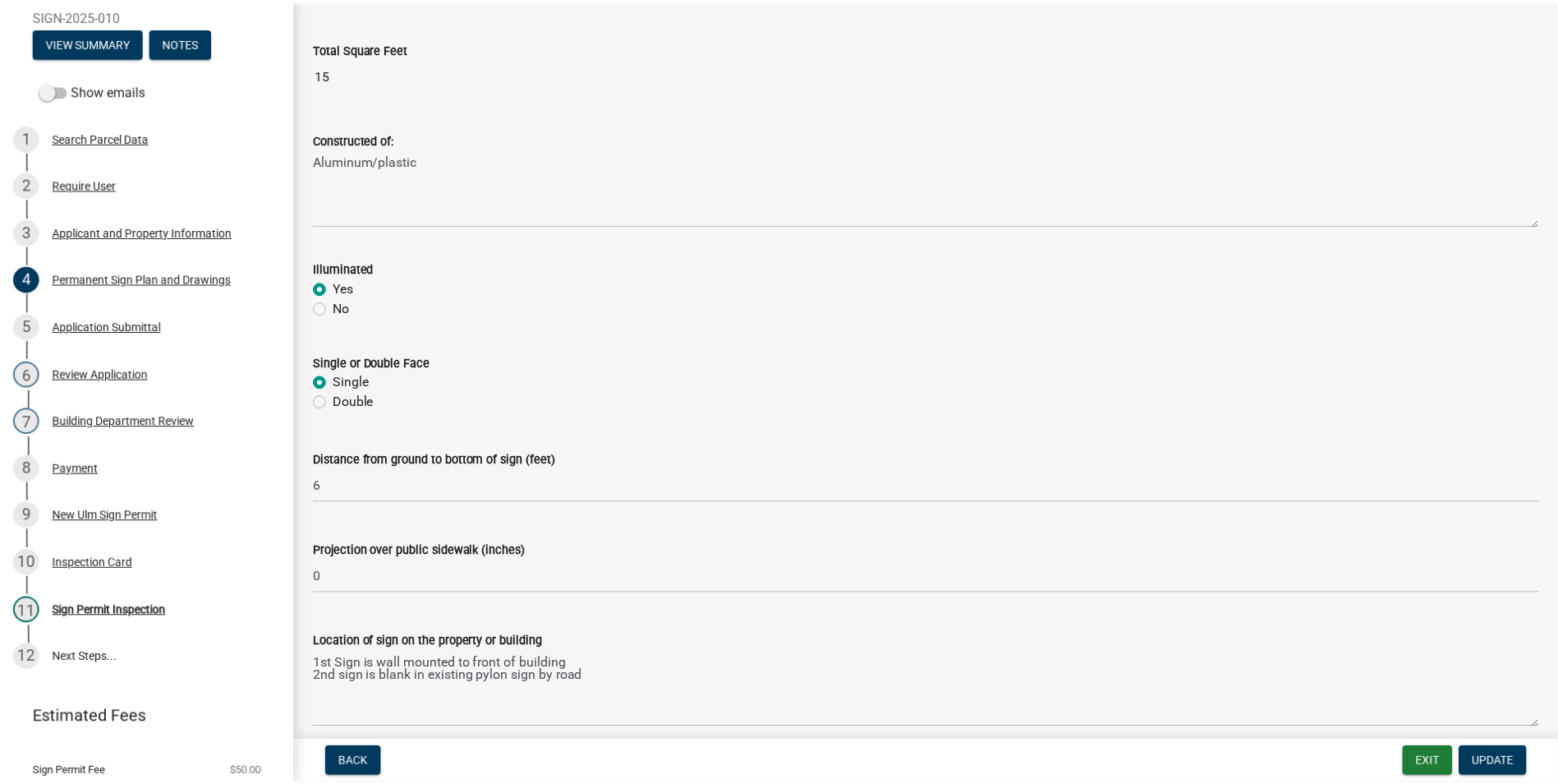
scroll to position [493, 0]
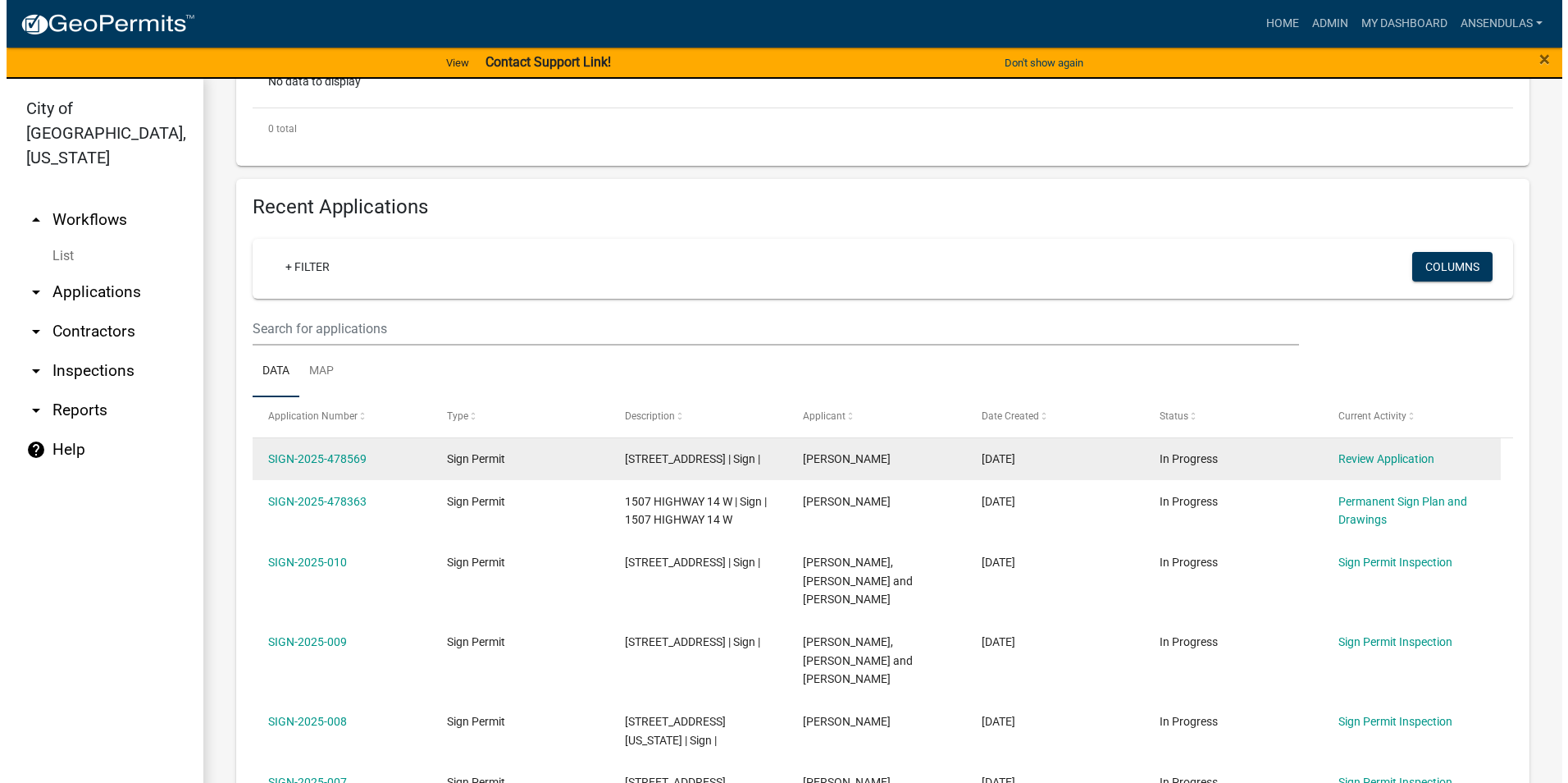
scroll to position [493, 0]
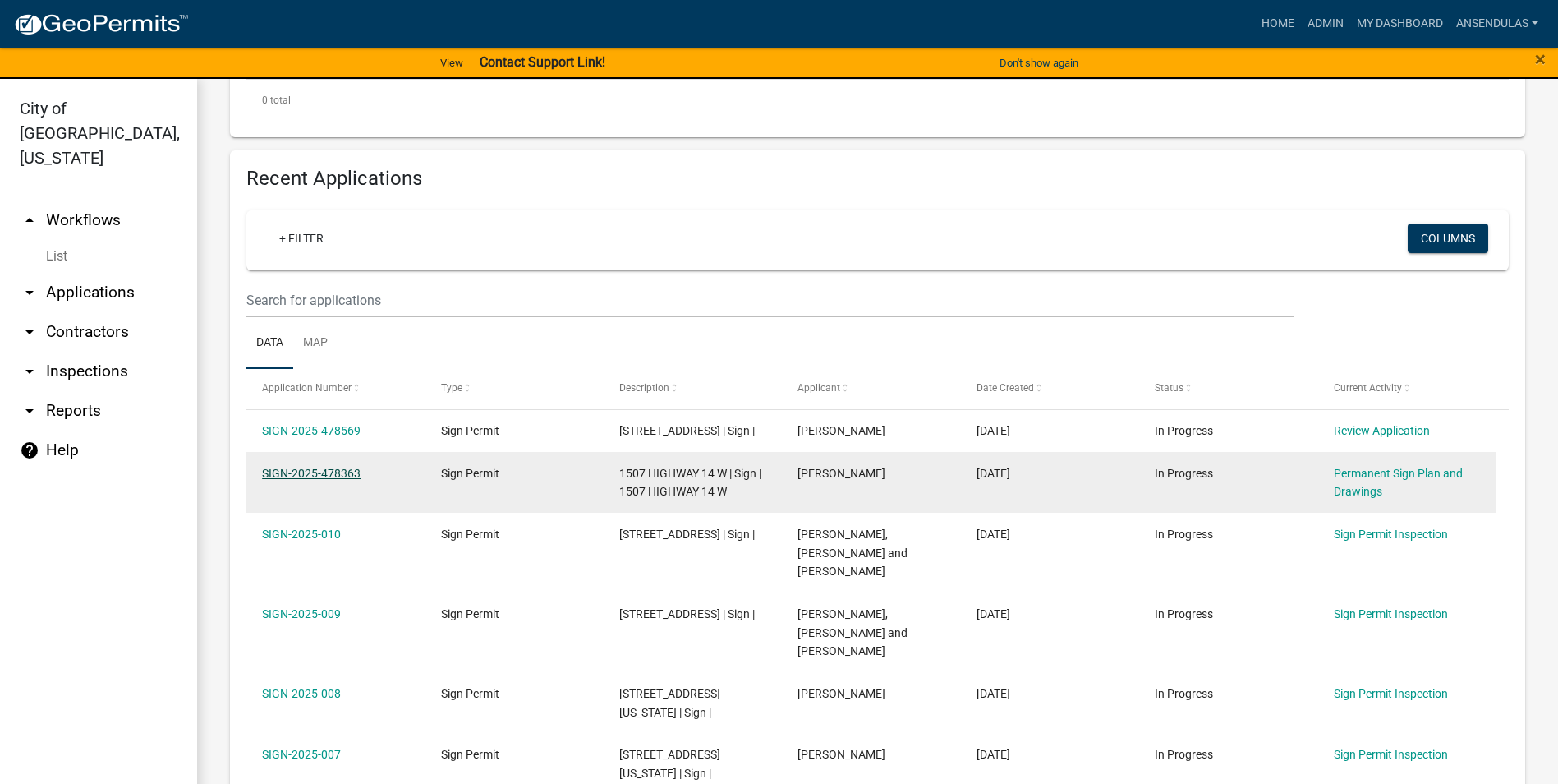
click at [304, 480] on link "SIGN-2025-478363" at bounding box center [312, 473] width 99 height 13
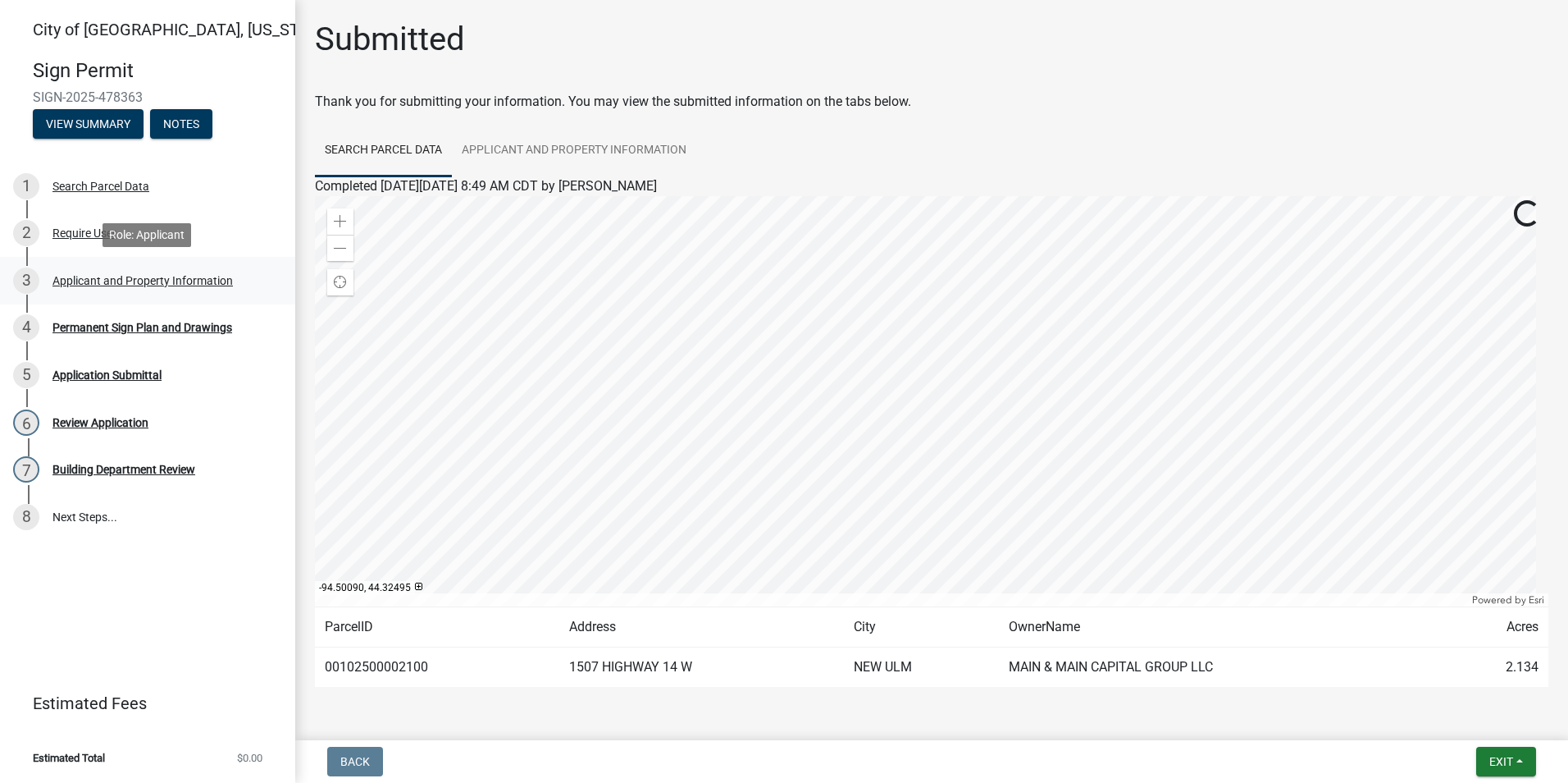
click at [96, 280] on div "Applicant and Property Information" at bounding box center [143, 280] width 180 height 12
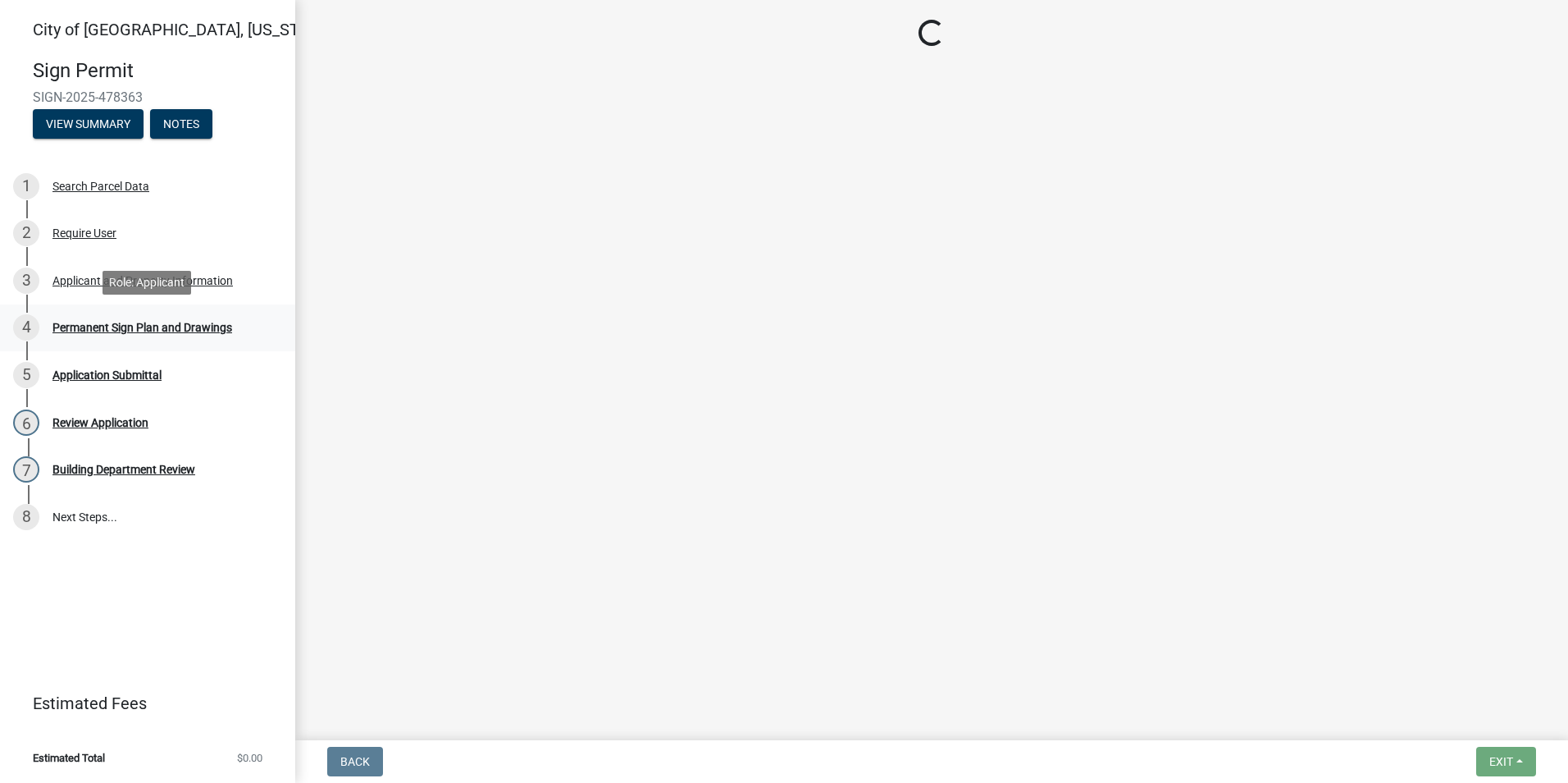
select select "1b0a4f51-4675-4ce5-b6e6-78f203fad463"
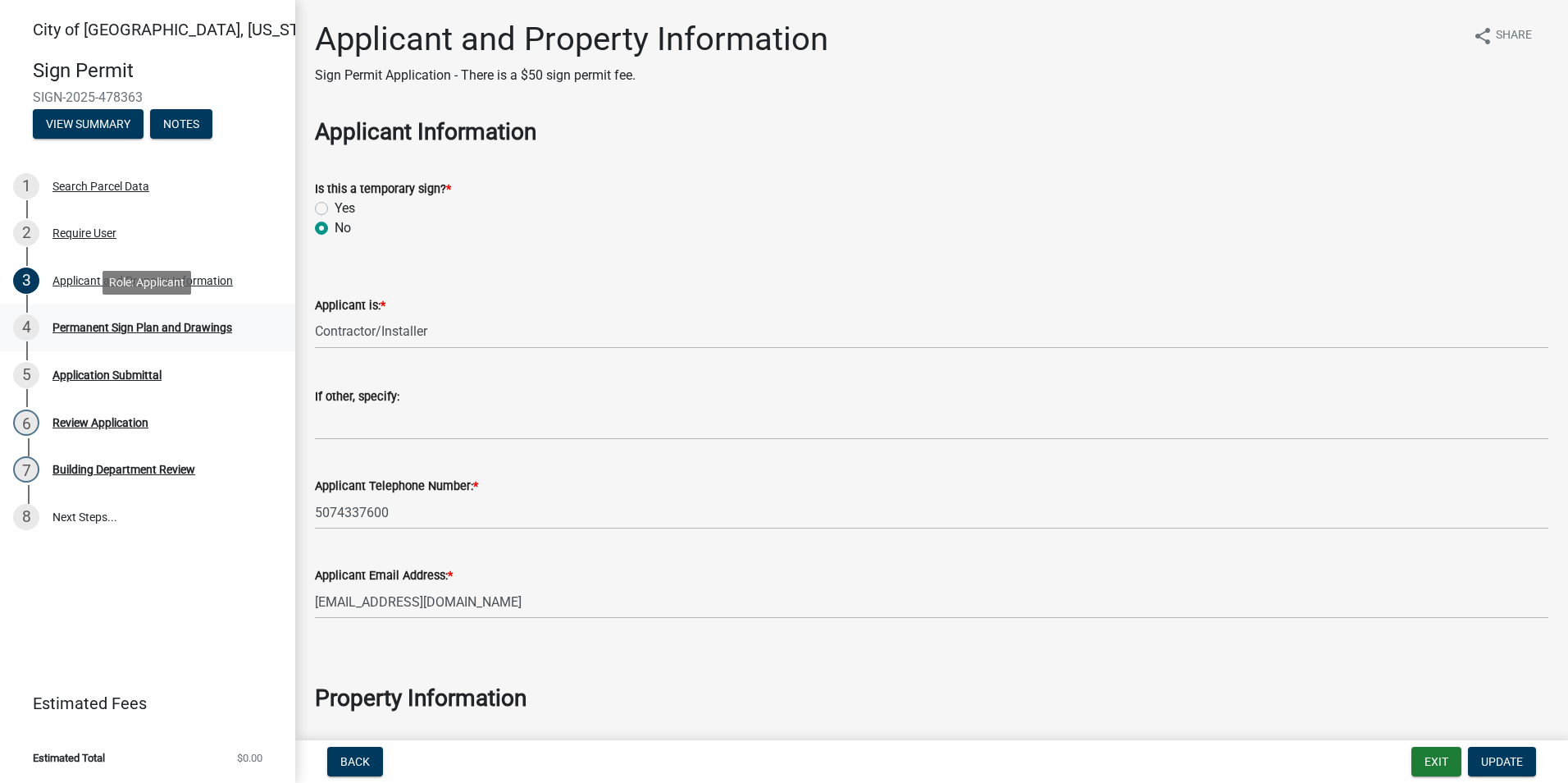
click at [103, 326] on div "Permanent Sign Plan and Drawings" at bounding box center [142, 327] width 179 height 12
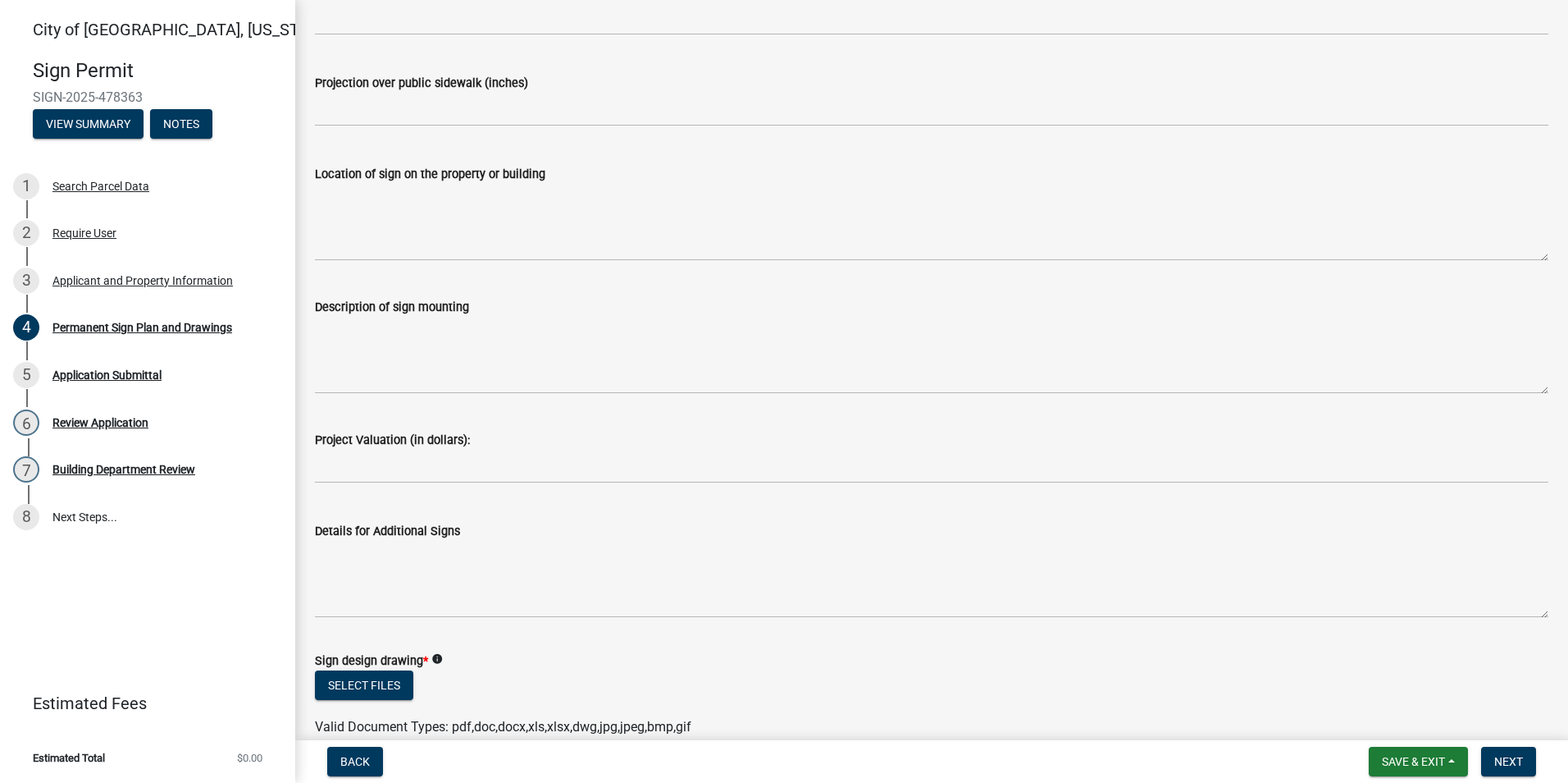
scroll to position [1084, 0]
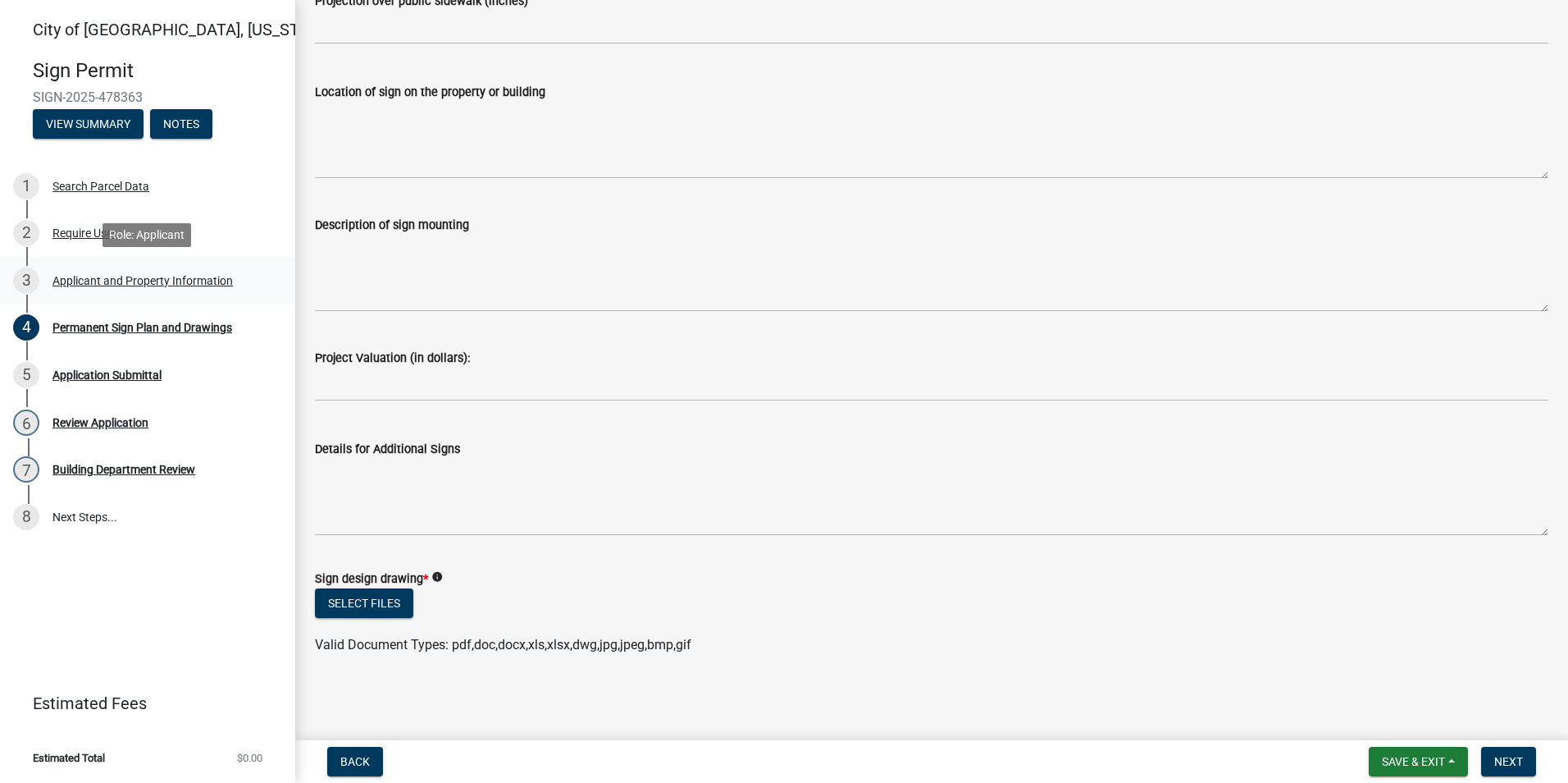
click at [227, 275] on div "Applicant and Property Information" at bounding box center [143, 280] width 180 height 12
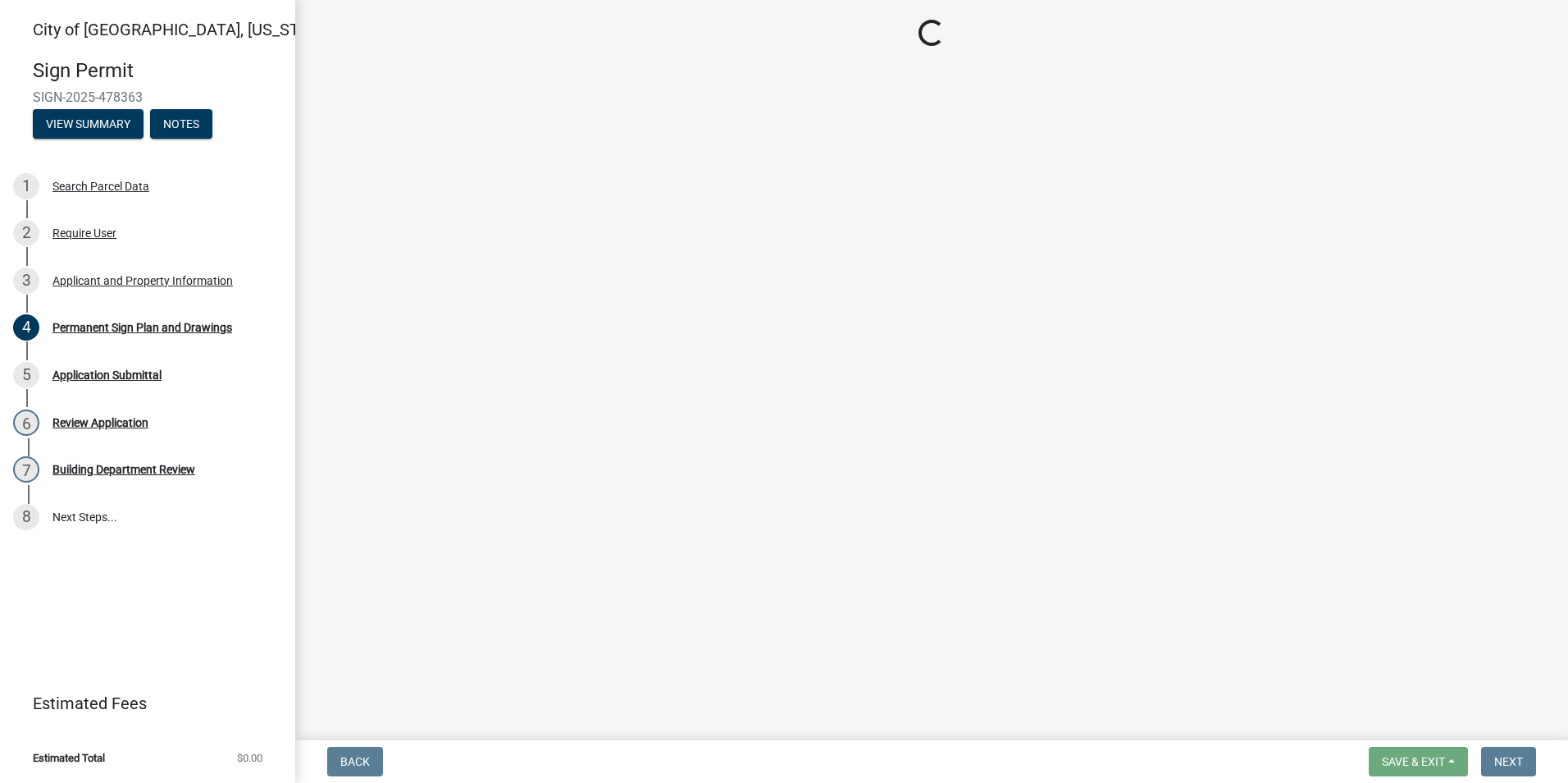
select select "1b0a4f51-4675-4ce5-b6e6-78f203fad463"
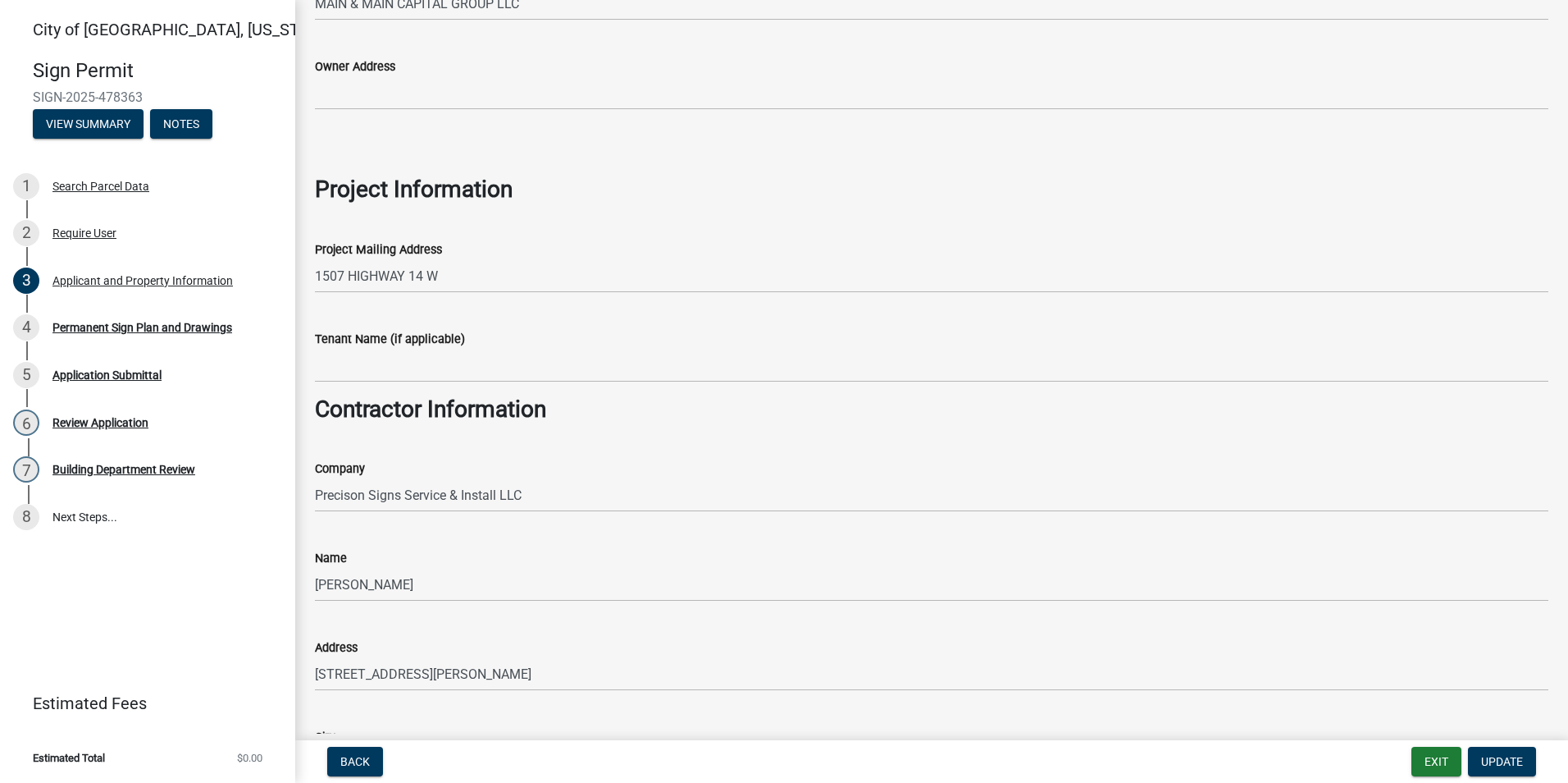
scroll to position [1067, 0]
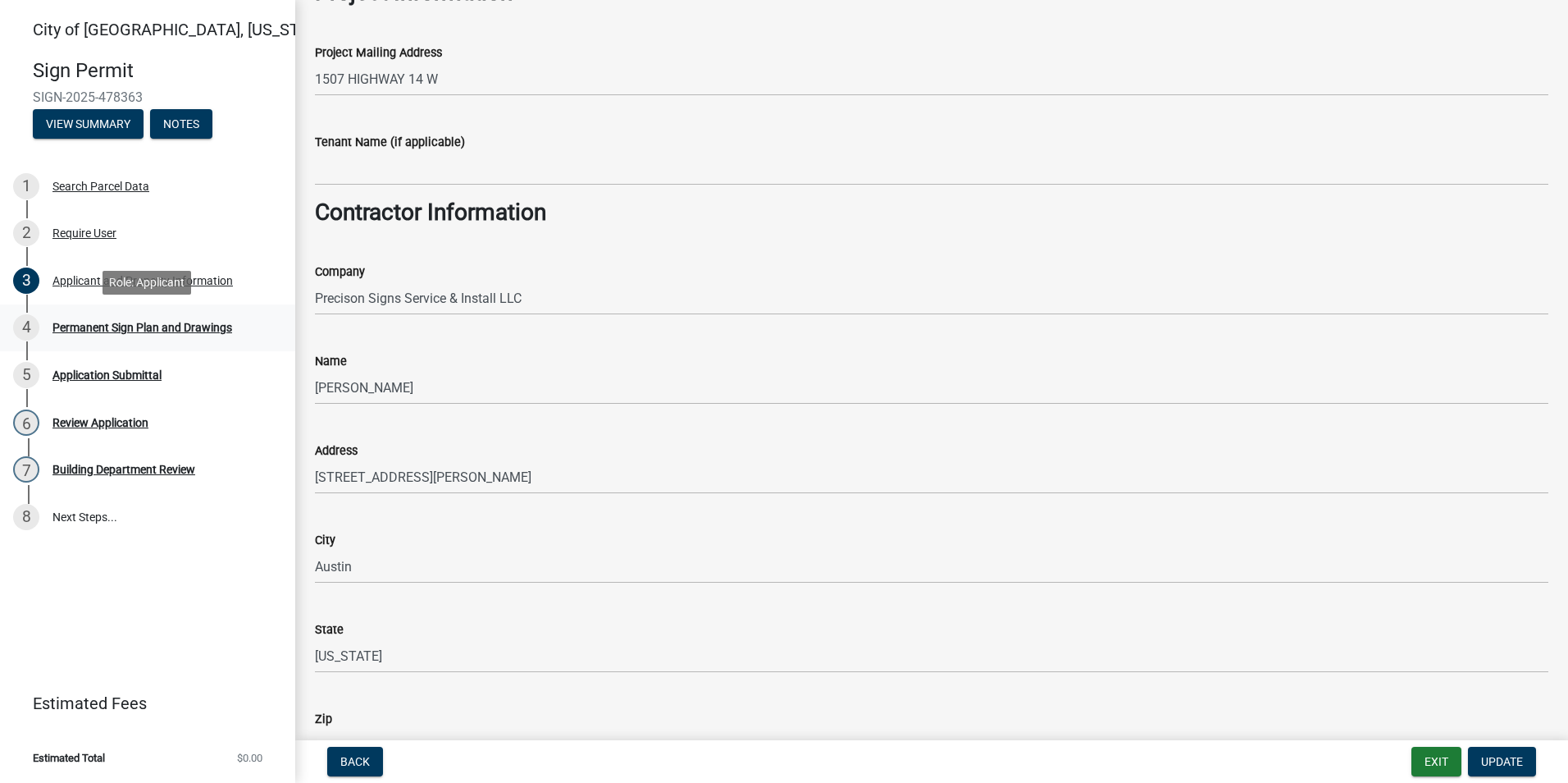
click at [125, 329] on div "Permanent Sign Plan and Drawings" at bounding box center [142, 327] width 179 height 12
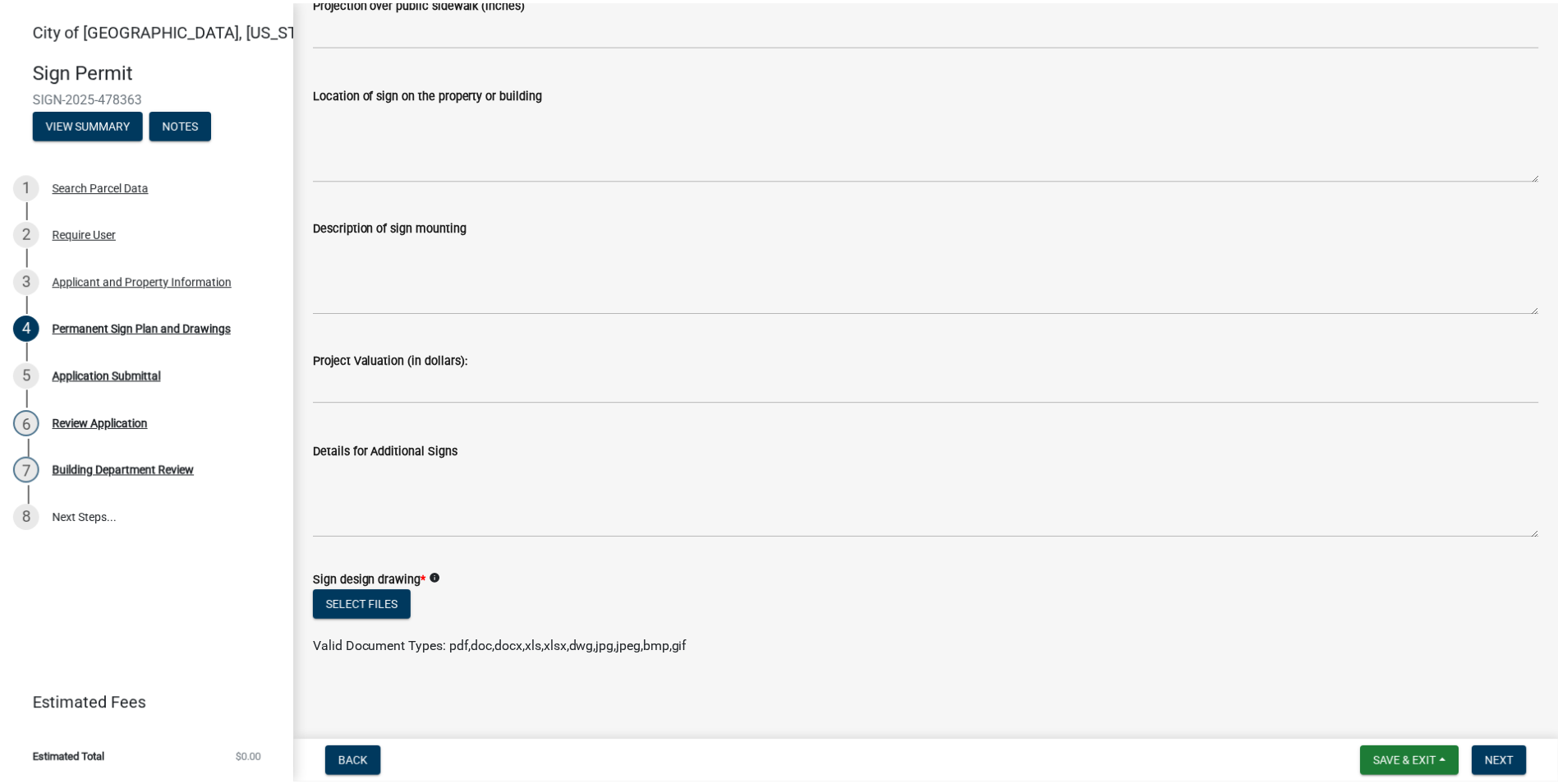
scroll to position [1085, 0]
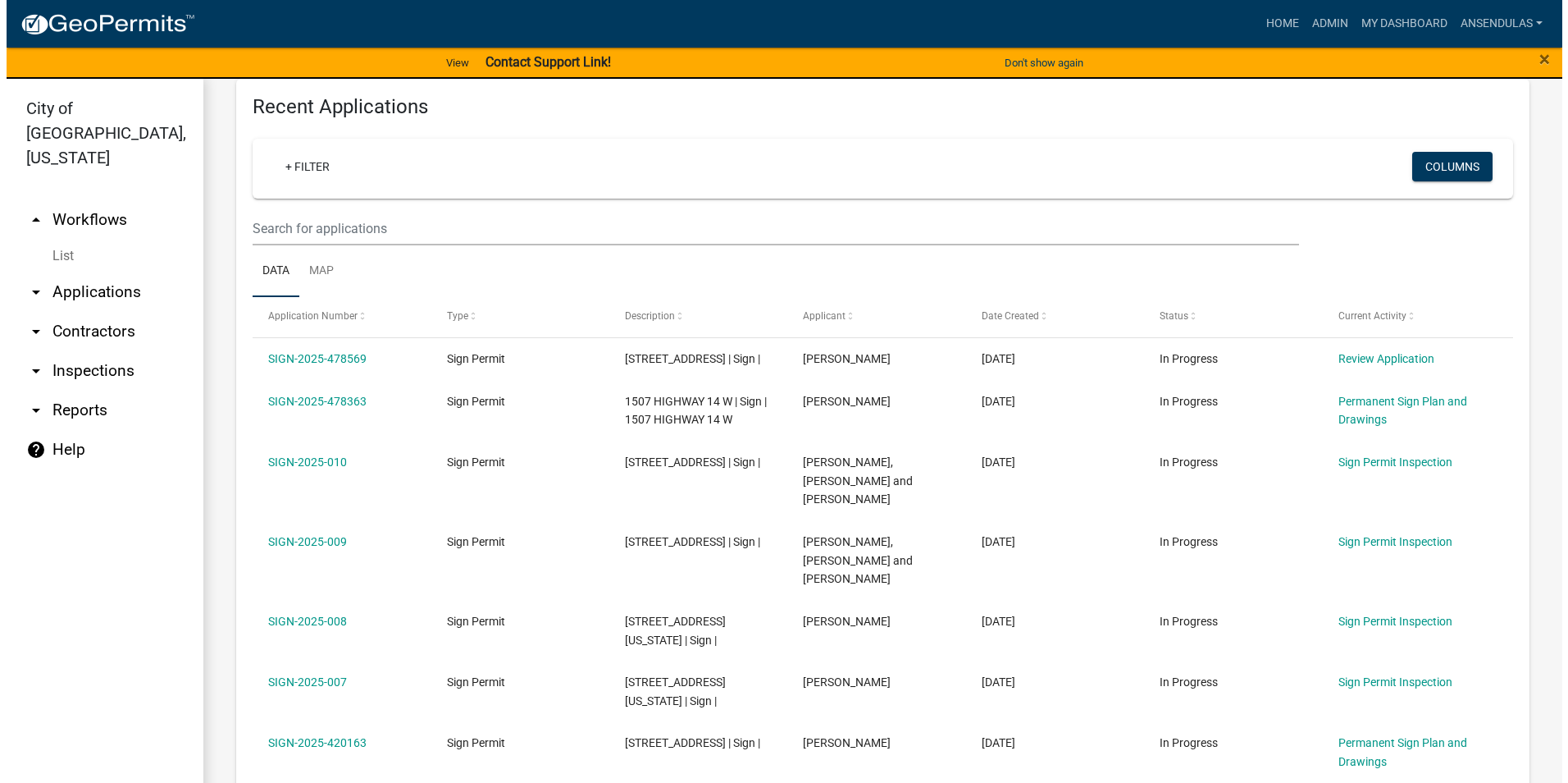
scroll to position [574, 0]
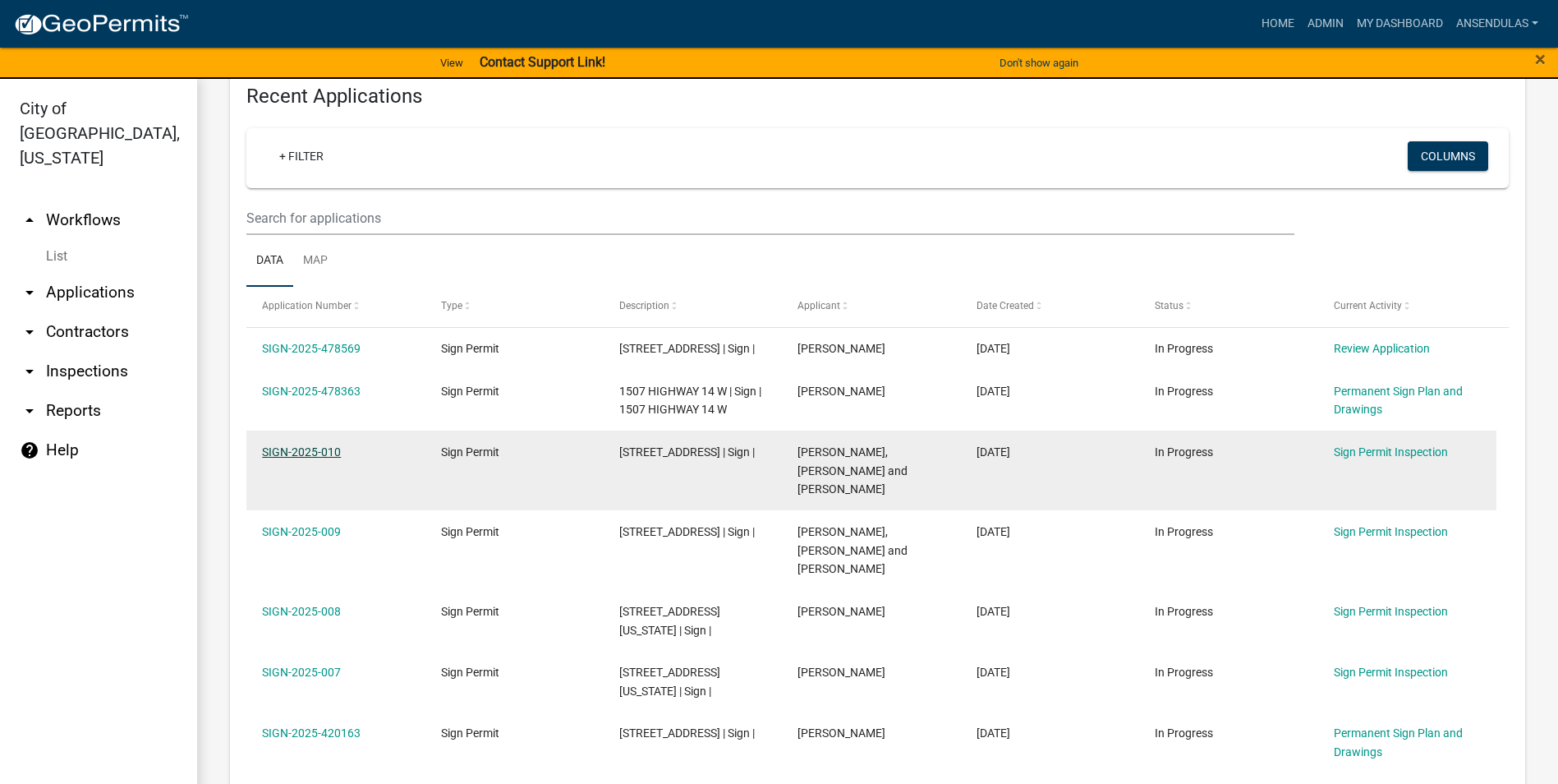
click at [316, 458] on link "SIGN-2025-010" at bounding box center [302, 452] width 79 height 13
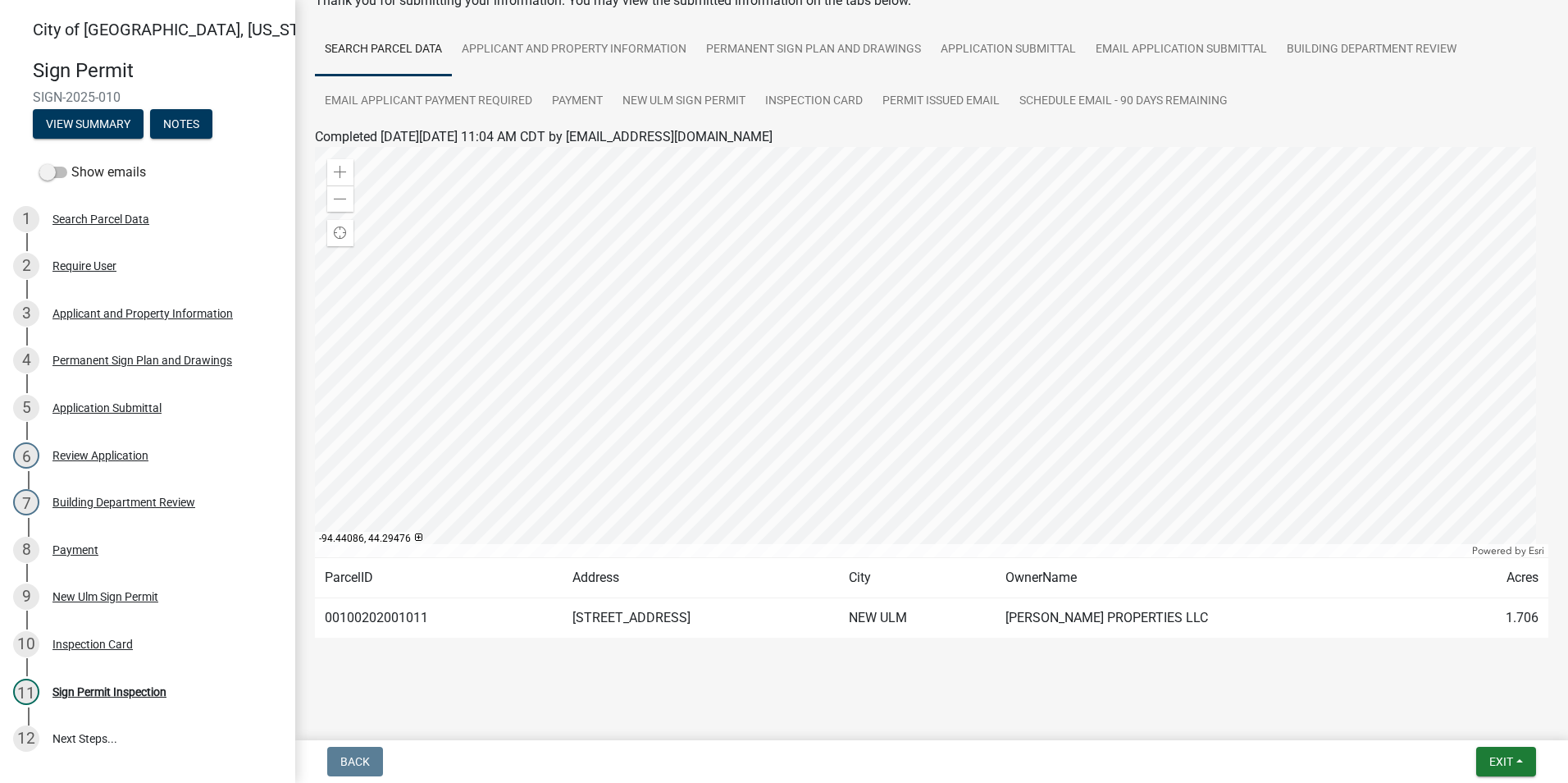
scroll to position [102, 0]
click at [120, 361] on div "Permanent Sign Plan and Drawings" at bounding box center [142, 361] width 179 height 12
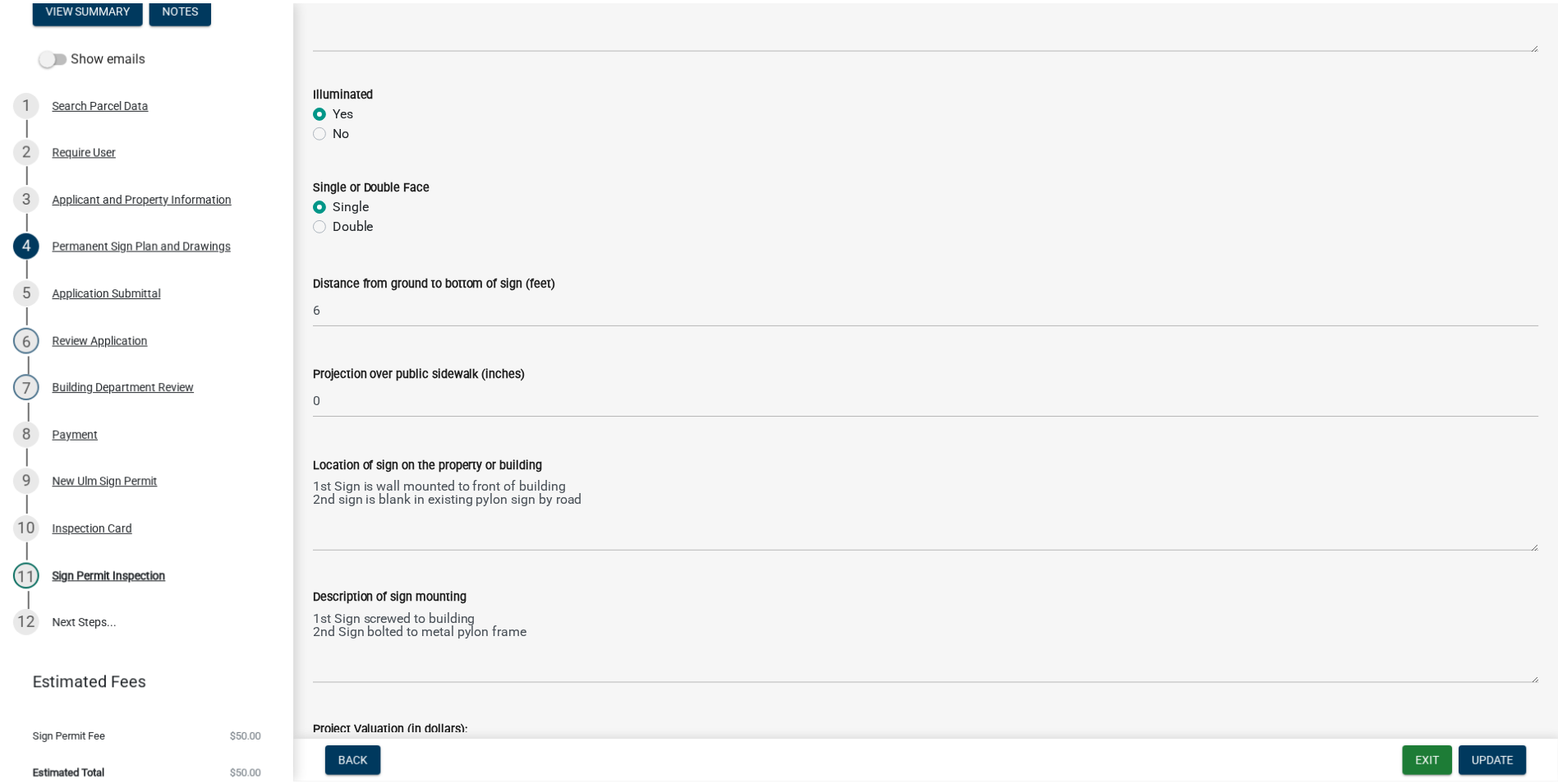
scroll to position [94, 0]
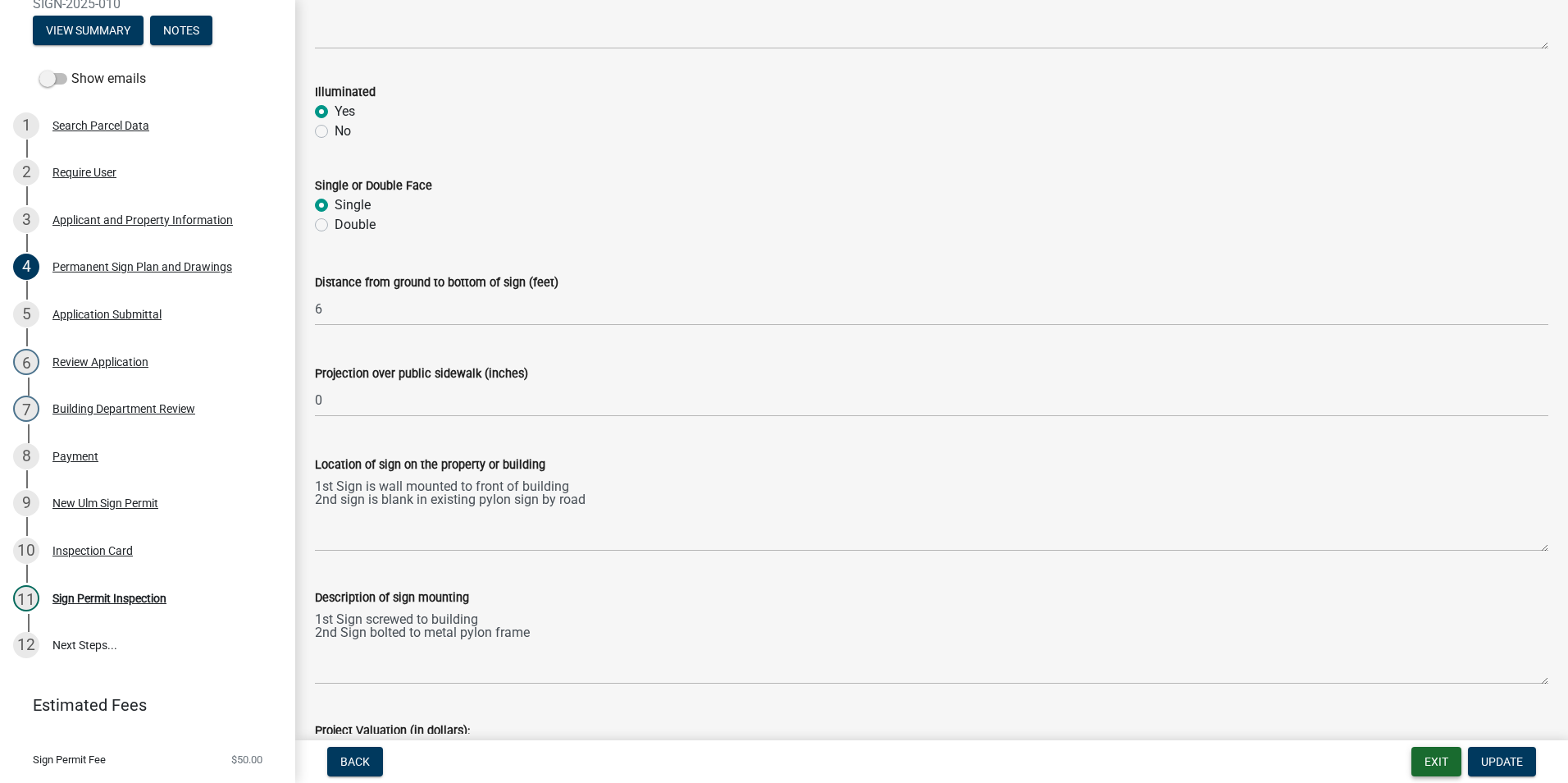
click at [1438, 762] on button "Exit" at bounding box center [1436, 760] width 50 height 29
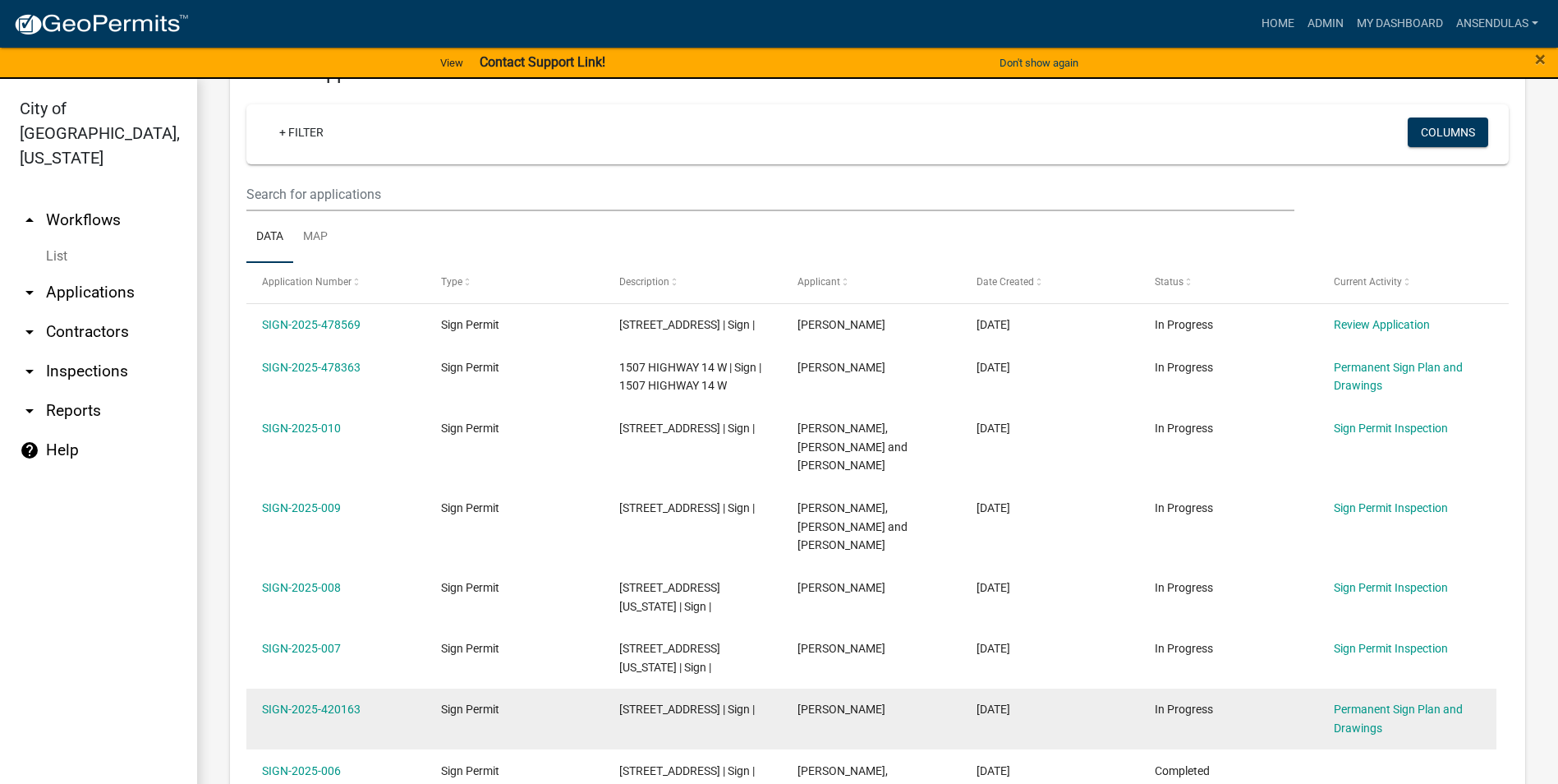
scroll to position [575, 0]
